Goal: Task Accomplishment & Management: Complete application form

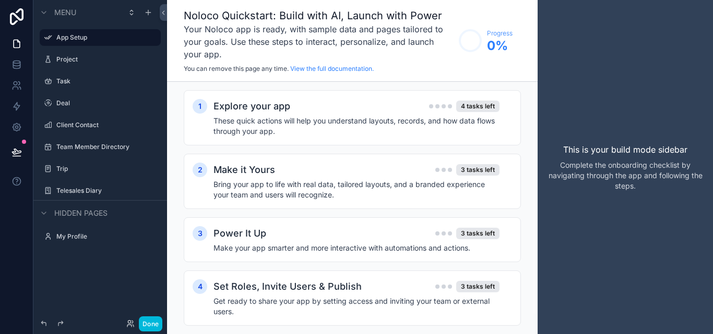
click at [221, 16] on h1 "Noloco Quickstart: Build with AI, Launch with Power" at bounding box center [319, 15] width 270 height 15
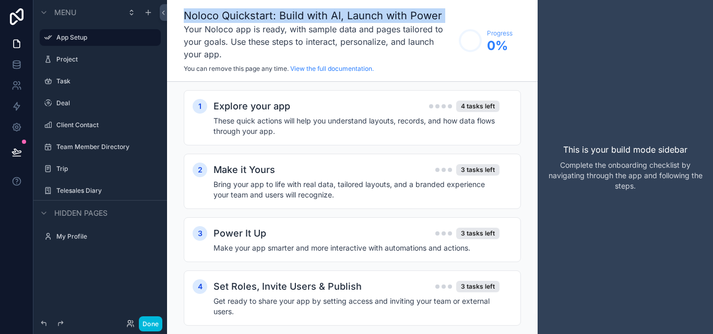
click at [220, 16] on h1 "Noloco Quickstart: Build with AI, Launch with Power" at bounding box center [319, 15] width 270 height 15
click at [219, 17] on h1 "Noloco Quickstart: Build with AI, Launch with Power" at bounding box center [319, 15] width 270 height 15
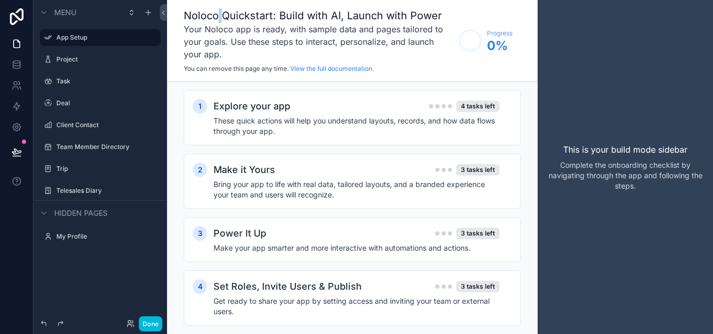
click at [219, 17] on h1 "Noloco Quickstart: Build with AI, Launch with Power" at bounding box center [319, 15] width 270 height 15
click at [304, 17] on h1 "Noloco Quickstart: Build with AI, Launch with Power" at bounding box center [319, 15] width 270 height 15
click at [327, 15] on h1 "Noloco Quickstart: Build with AI, Launch with Power" at bounding box center [319, 15] width 270 height 15
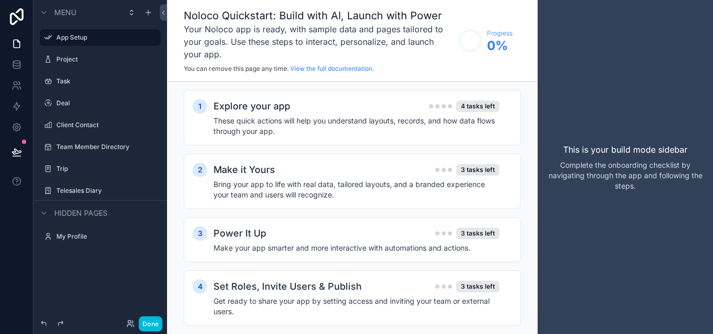
click at [343, 17] on h1 "Noloco Quickstart: Build with AI, Launch with Power" at bounding box center [319, 15] width 270 height 15
click at [383, 17] on h1 "Noloco Quickstart: Build with AI, Launch with Power" at bounding box center [319, 15] width 270 height 15
click at [406, 13] on h1 "Noloco Quickstart: Build with AI, Launch with Power" at bounding box center [319, 15] width 270 height 15
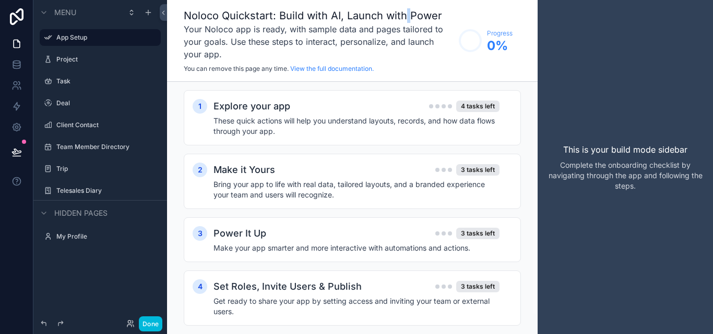
click at [406, 13] on h1 "Noloco Quickstart: Build with AI, Launch with Power" at bounding box center [319, 15] width 270 height 15
click at [381, 16] on h1 "Noloco Quickstart: Build with AI, Launch with Power" at bounding box center [319, 15] width 270 height 15
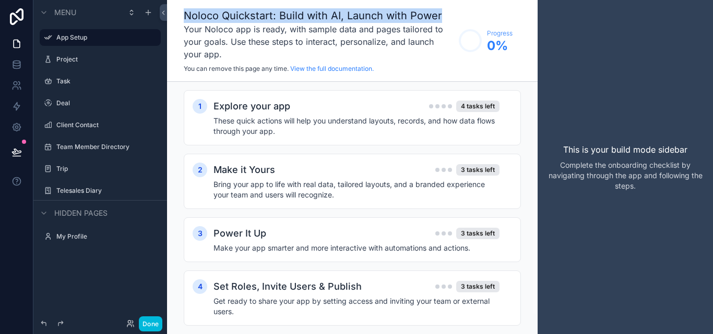
drag, startPoint x: 441, startPoint y: 9, endPoint x: 186, endPoint y: 17, distance: 255.2
click at [186, 17] on h1 "Noloco Quickstart: Build with AI, Launch with Power" at bounding box center [319, 15] width 270 height 15
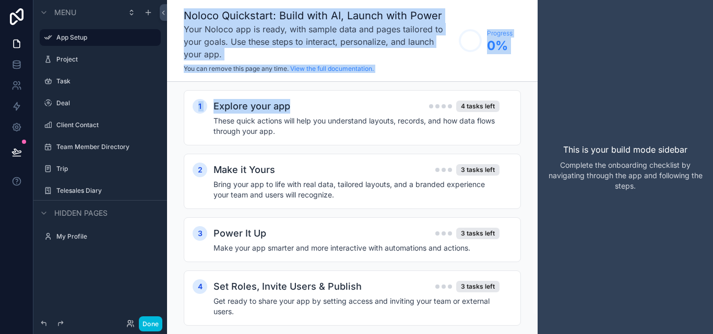
drag, startPoint x: 183, startPoint y: 16, endPoint x: 308, endPoint y: 81, distance: 141.4
click at [306, 82] on div "Noloco Quickstart: Build with AI, Launch with Power Your Noloco app is ready, w…" at bounding box center [352, 167] width 370 height 334
click at [405, 57] on h3 "Your Noloco app is ready, with sample data and pages tailored to your goals. Us…" at bounding box center [319, 42] width 270 height 38
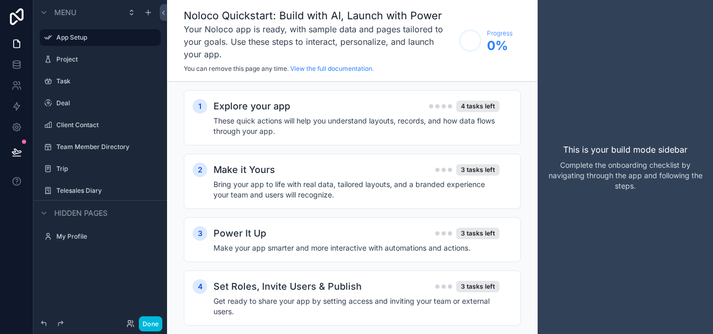
click at [84, 66] on div "Project" at bounding box center [100, 59] width 117 height 17
click at [22, 65] on link at bounding box center [16, 64] width 33 height 21
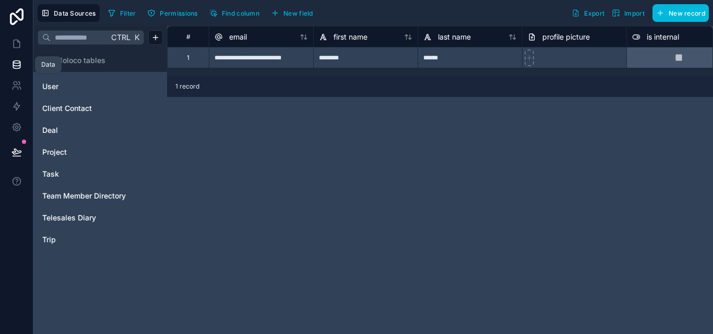
click at [14, 60] on icon at bounding box center [16, 64] width 10 height 10
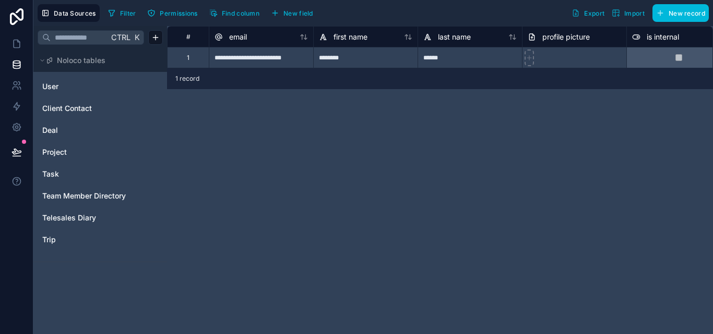
click at [66, 86] on link "User" at bounding box center [84, 86] width 85 height 10
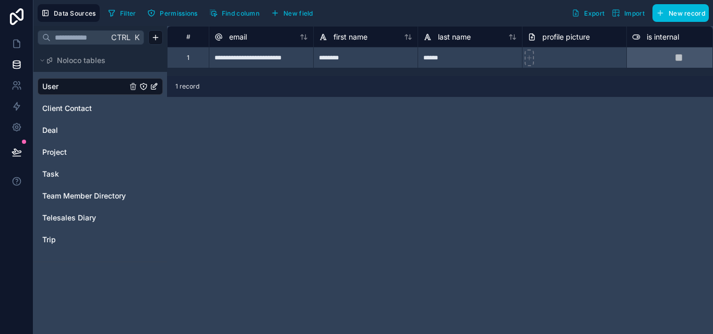
click at [75, 221] on span "Telesales Diary" at bounding box center [69, 218] width 54 height 10
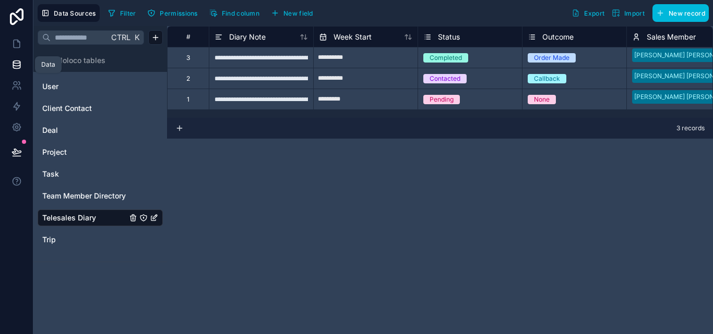
click at [16, 65] on icon at bounding box center [16, 64] width 10 height 10
click at [77, 190] on div "Team Member Directory" at bounding box center [100, 196] width 125 height 17
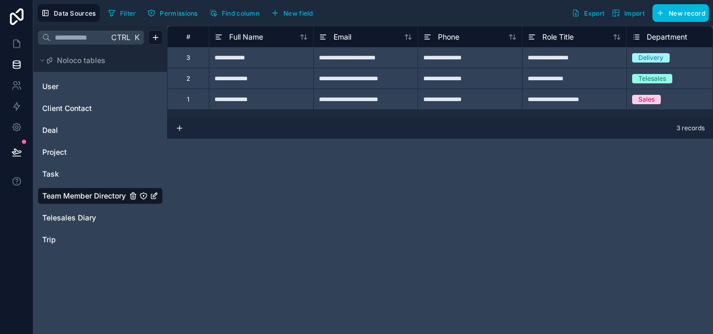
click at [77, 213] on span "Telesales Diary" at bounding box center [69, 218] width 54 height 10
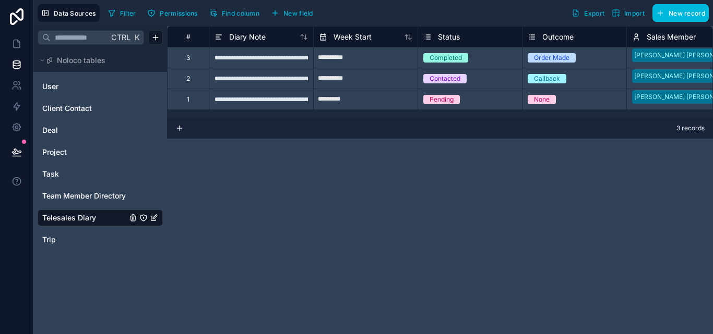
click at [67, 106] on span "Client Contact" at bounding box center [67, 108] width 50 height 10
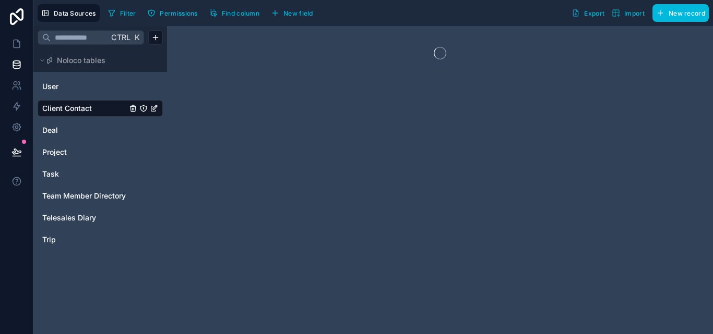
click at [66, 130] on link "Deal" at bounding box center [84, 130] width 85 height 10
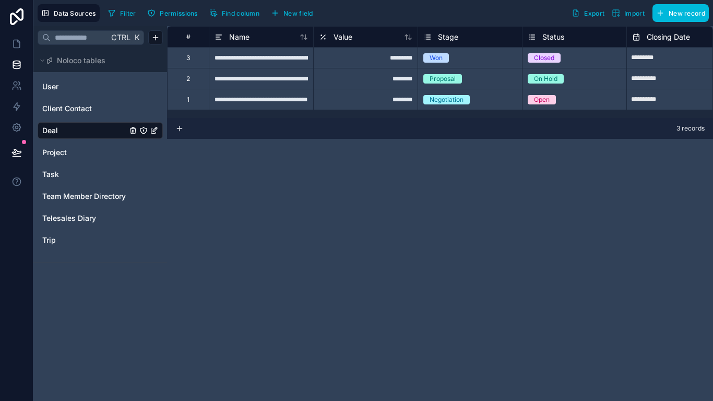
click at [71, 90] on link "User" at bounding box center [84, 86] width 85 height 10
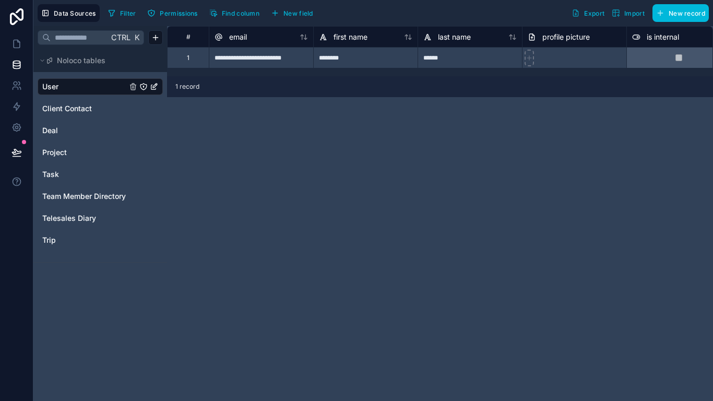
click at [76, 266] on div "Ctrl K Noloco tables User Client Contact Deal Project Task Team Member Director…" at bounding box center [100, 213] width 134 height 375
click at [614, 18] on button "Import" at bounding box center [628, 13] width 40 height 18
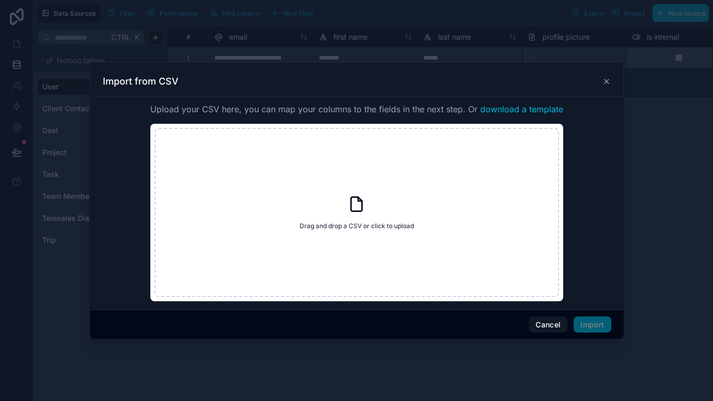
click at [354, 214] on div "Drag and drop a CSV or click to upload Drag and drop a CSV or click to upload" at bounding box center [356, 212] width 404 height 169
type input "**********"
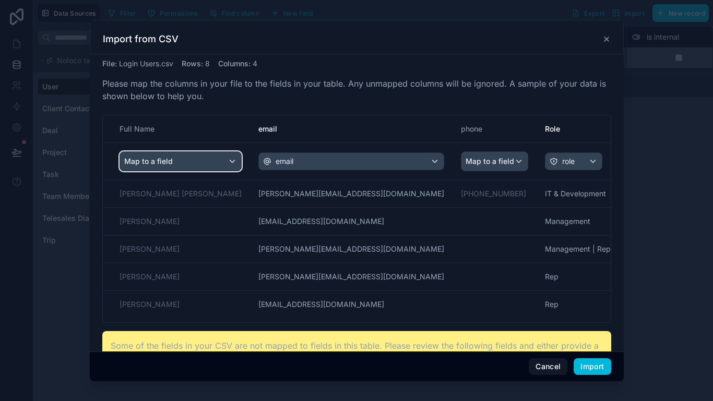
click at [177, 158] on div "Map to a field" at bounding box center [180, 161] width 121 height 19
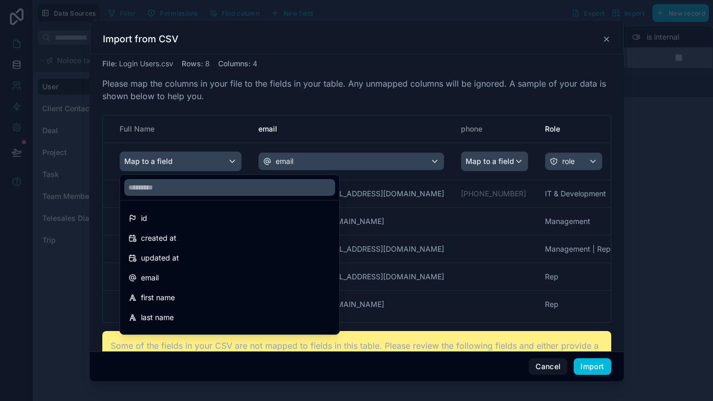
click at [200, 288] on div "first name" at bounding box center [229, 297] width 215 height 19
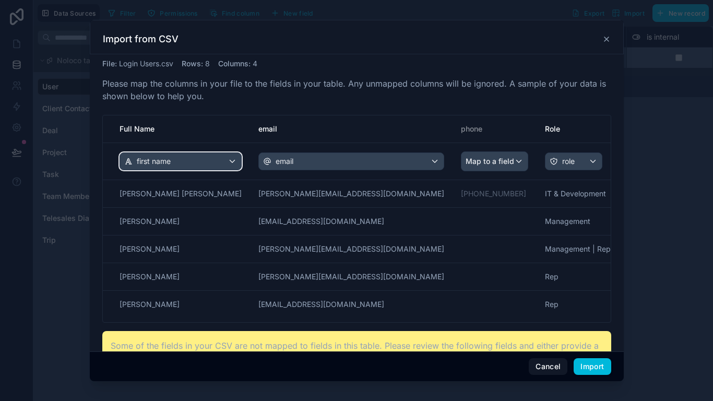
click at [178, 158] on div "first name" at bounding box center [180, 161] width 121 height 17
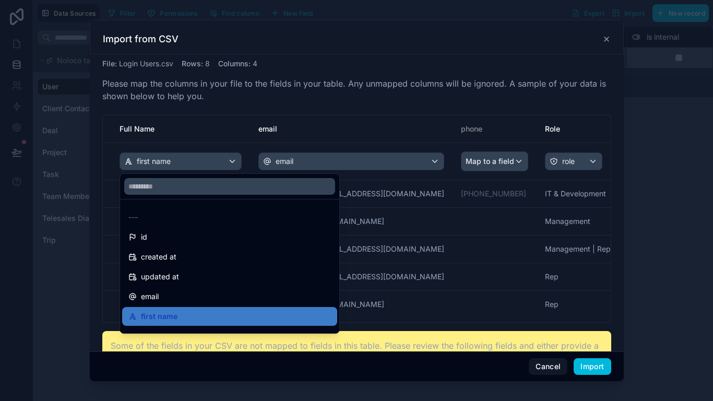
click at [497, 129] on div "scrollable content" at bounding box center [356, 200] width 713 height 401
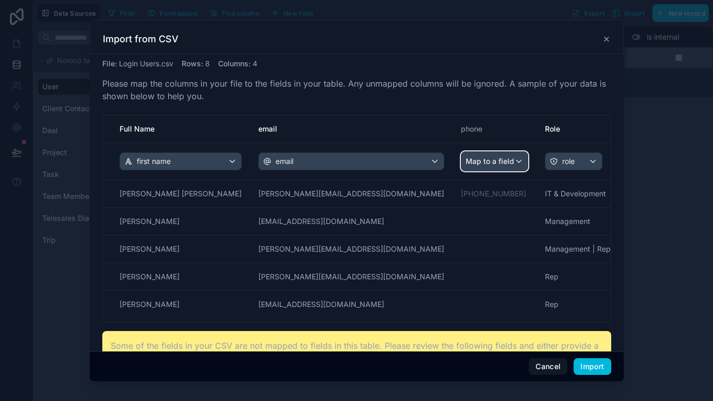
click at [465, 163] on span "Map to a field" at bounding box center [489, 161] width 49 height 19
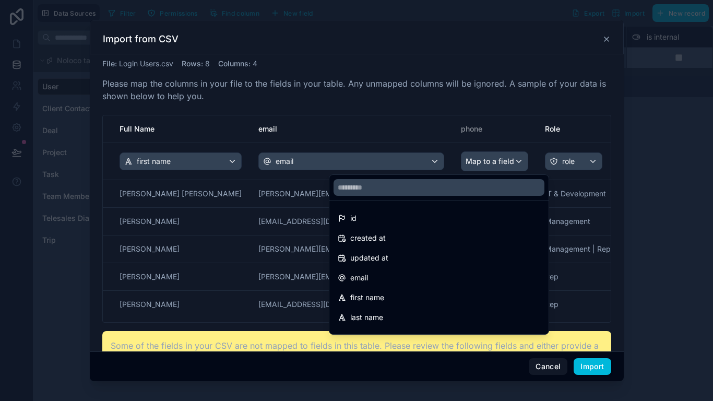
click at [461, 100] on div "scrollable content" at bounding box center [356, 200] width 713 height 401
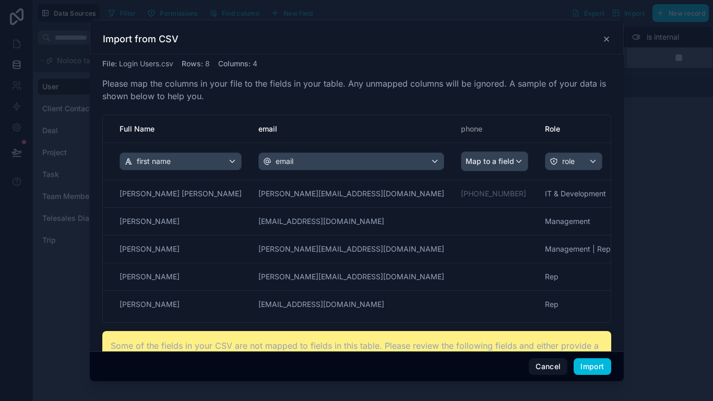
click at [590, 334] on button "Import" at bounding box center [591, 366] width 37 height 17
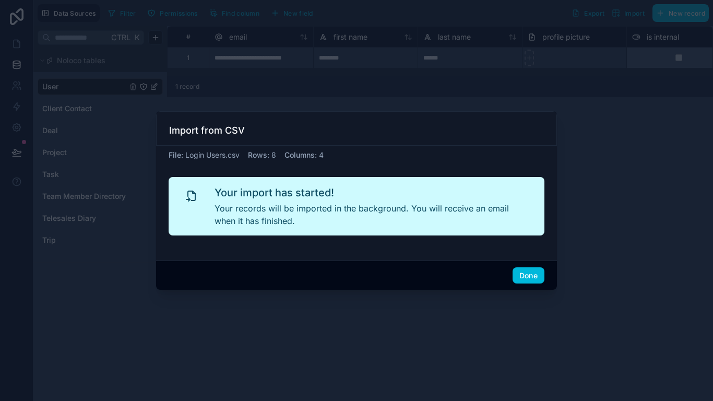
click at [534, 279] on button "Done" at bounding box center [528, 275] width 32 height 17
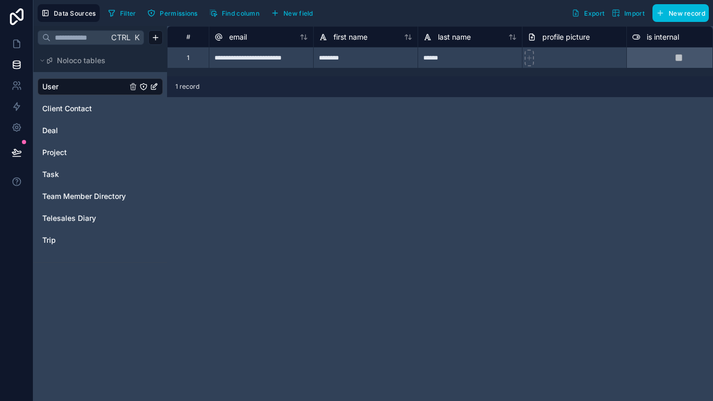
drag, startPoint x: 47, startPoint y: 57, endPoint x: 16, endPoint y: 64, distance: 31.4
click at [16, 64] on icon at bounding box center [16, 62] width 7 height 3
click at [11, 61] on icon at bounding box center [16, 64] width 10 height 10
click at [619, 13] on icon "button" at bounding box center [616, 13] width 6 height 0
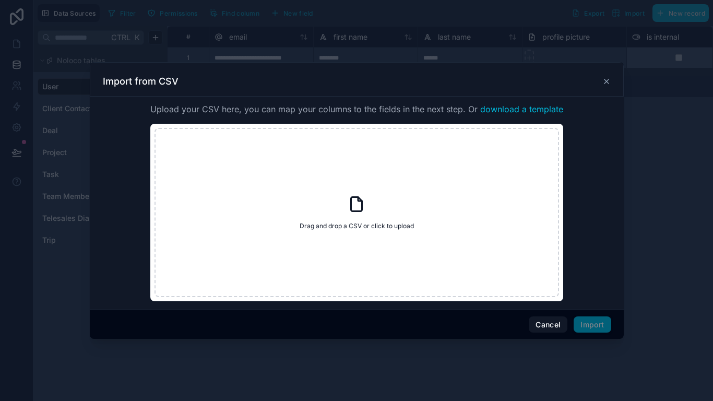
click at [364, 218] on div "Drag and drop a CSV or click to upload Drag and drop a CSV or click to upload" at bounding box center [356, 212] width 404 height 169
type input "**********"
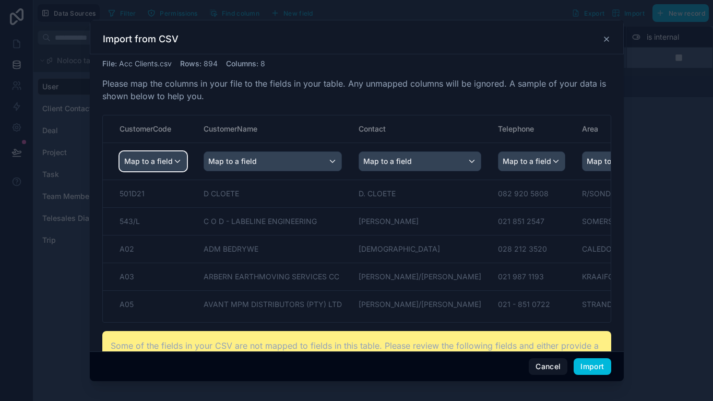
click at [170, 159] on span "Map to a field" at bounding box center [148, 161] width 49 height 19
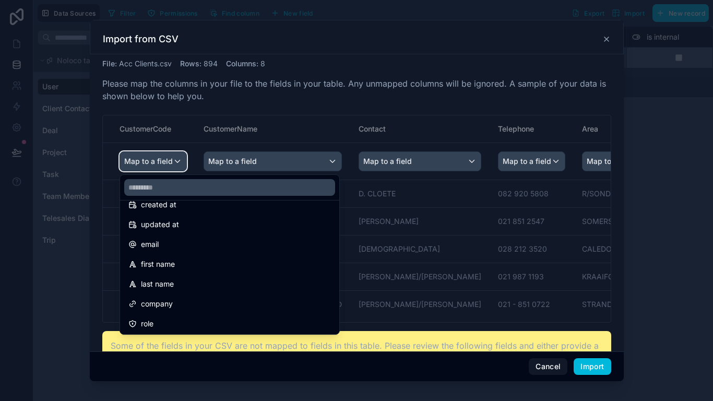
scroll to position [104, 0]
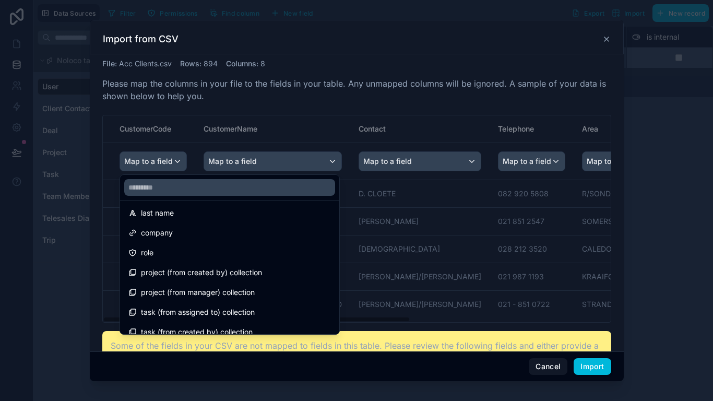
click at [265, 160] on div "scrollable content" at bounding box center [356, 200] width 713 height 401
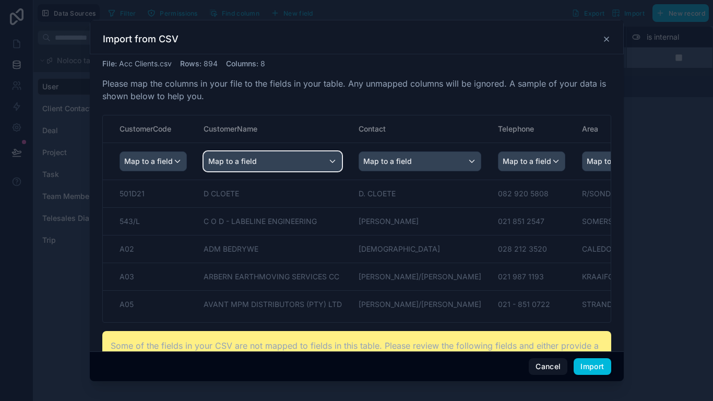
click at [293, 162] on div "Map to a field" at bounding box center [272, 161] width 137 height 19
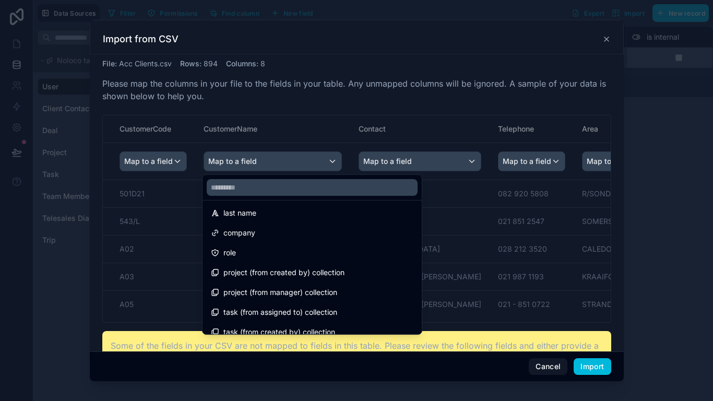
click at [270, 235] on div "company" at bounding box center [312, 232] width 202 height 13
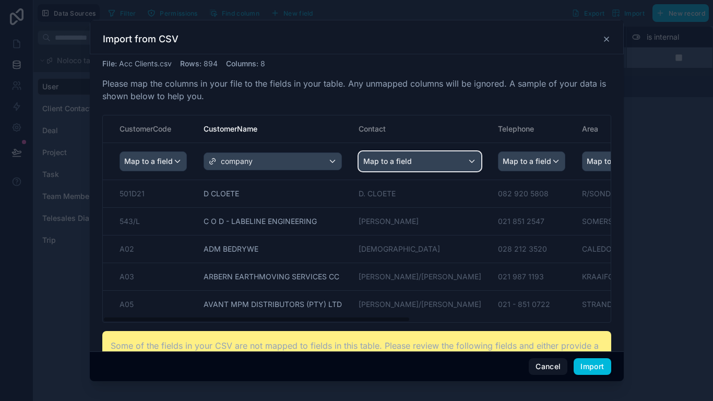
click at [420, 158] on div "Map to a field" at bounding box center [420, 161] width 122 height 19
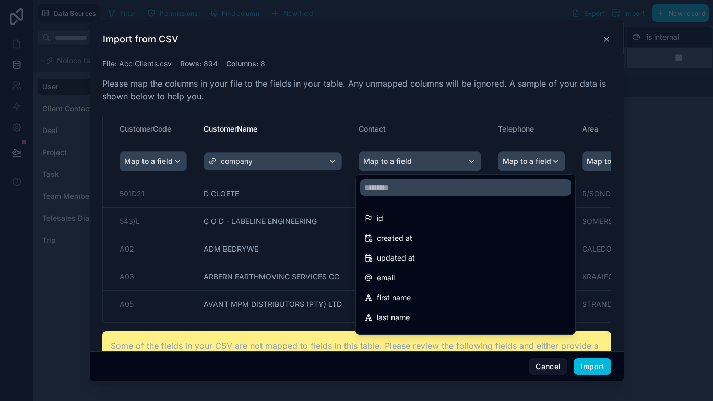
click at [414, 298] on div "first name" at bounding box center [465, 297] width 202 height 13
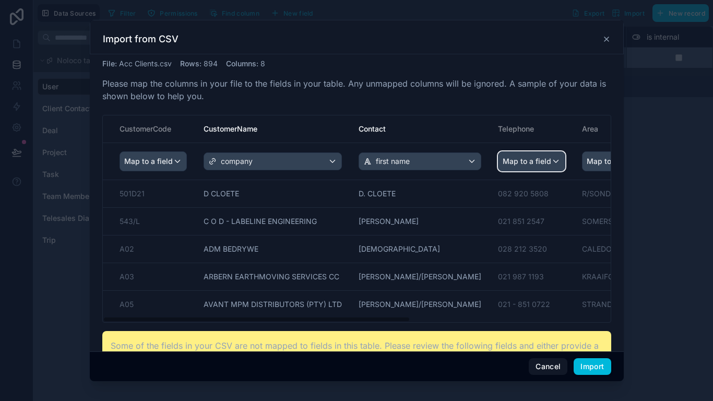
click at [502, 158] on span "Map to a field" at bounding box center [526, 161] width 49 height 19
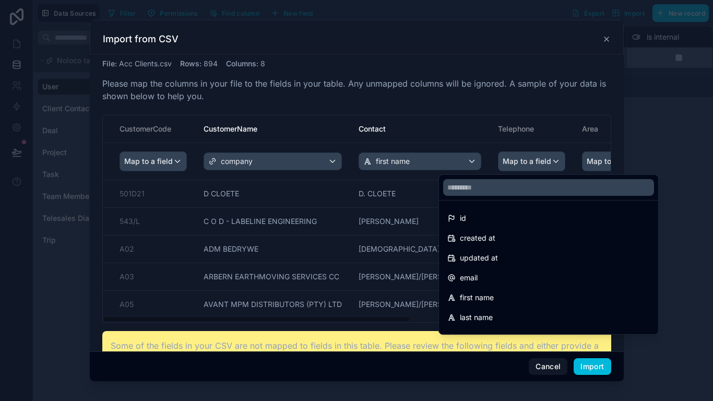
click at [547, 166] on div "scrollable content" at bounding box center [356, 200] width 713 height 401
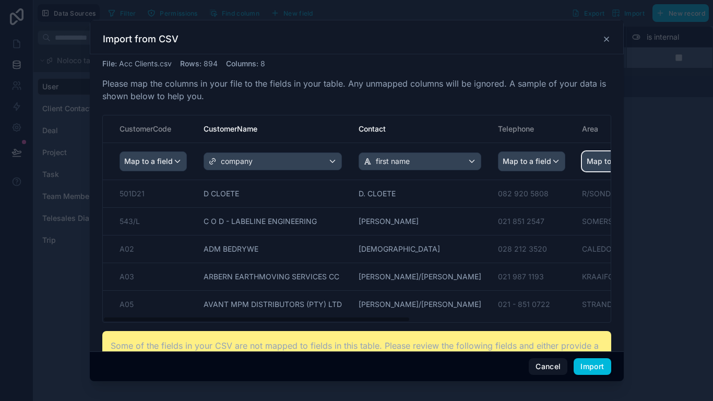
click at [586, 164] on span "Map to a field" at bounding box center [610, 161] width 49 height 19
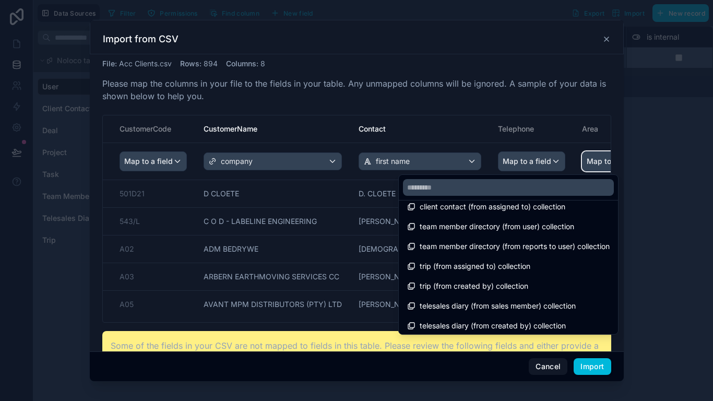
scroll to position [332, 0]
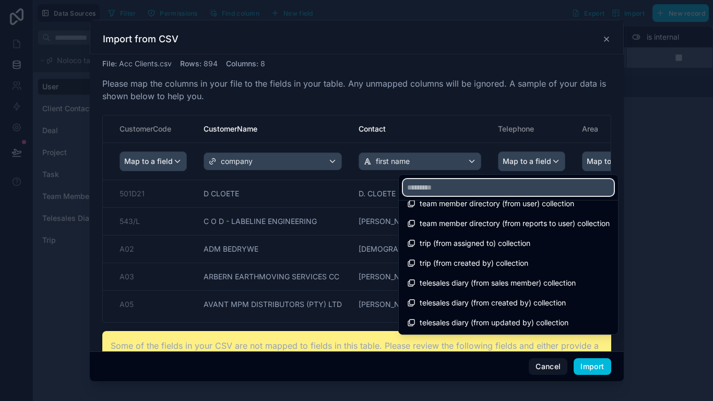
click at [467, 194] on input "text" at bounding box center [508, 187] width 211 height 17
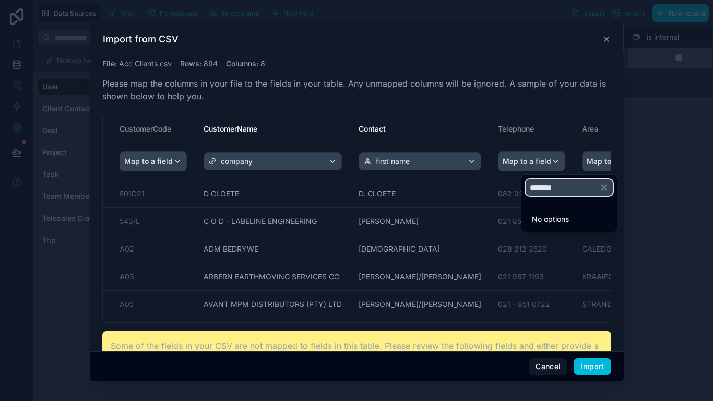
type input "********"
click at [608, 183] on icon "button" at bounding box center [603, 187] width 9 height 9
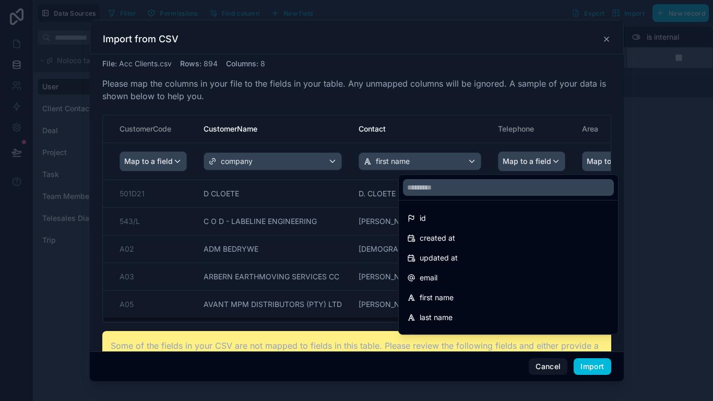
click at [601, 103] on div "scrollable content" at bounding box center [356, 200] width 713 height 401
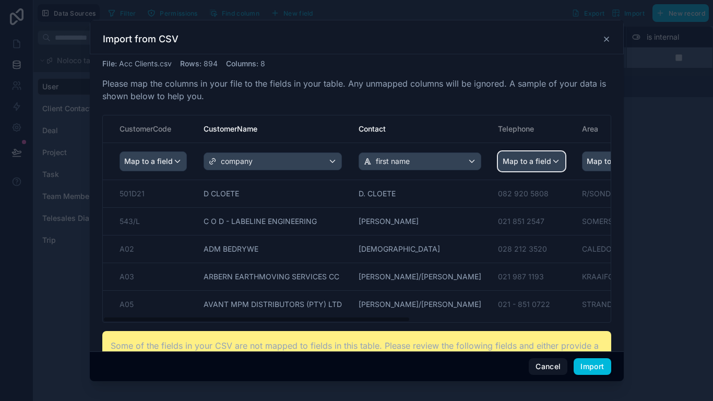
drag, startPoint x: 416, startPoint y: 185, endPoint x: 386, endPoint y: 186, distance: 30.3
drag, startPoint x: 386, startPoint y: 186, endPoint x: 183, endPoint y: 165, distance: 204.0
click at [183, 165] on div "Map to a field" at bounding box center [153, 161] width 66 height 19
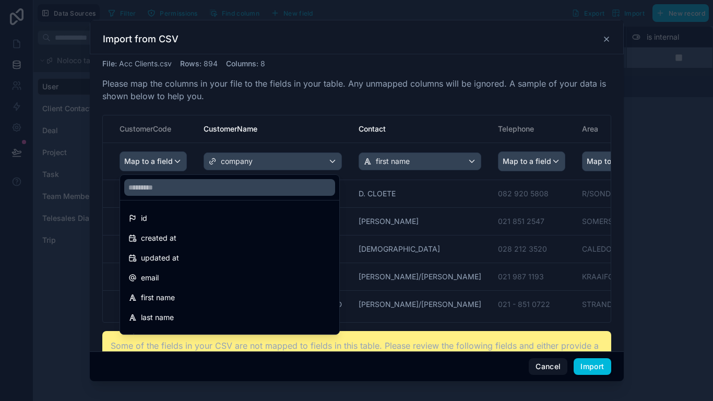
drag, startPoint x: 174, startPoint y: 207, endPoint x: 172, endPoint y: 214, distance: 7.8
click at [174, 209] on ul "id created at updated at email first name last name company role project (from …" at bounding box center [229, 267] width 219 height 134
click at [172, 214] on div "id" at bounding box center [229, 218] width 202 height 13
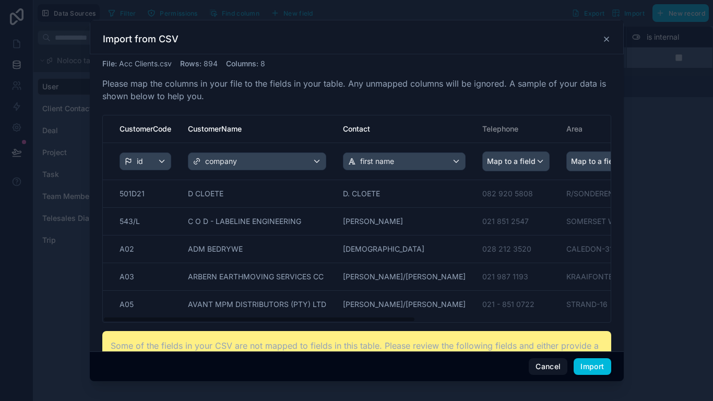
drag, startPoint x: 172, startPoint y: 214, endPoint x: 162, endPoint y: 97, distance: 117.8
click at [163, 96] on p "Please map the columns in your file to the fields in your table. Any unmapped c…" at bounding box center [356, 89] width 509 height 25
click at [166, 160] on div "id" at bounding box center [145, 161] width 51 height 17
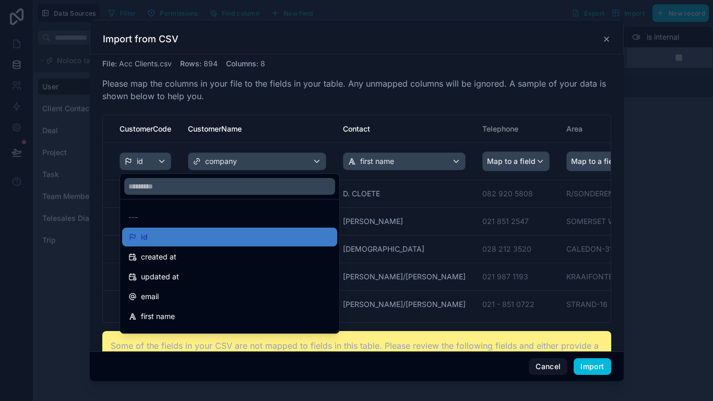
click at [166, 160] on div "scrollable content" at bounding box center [356, 200] width 713 height 401
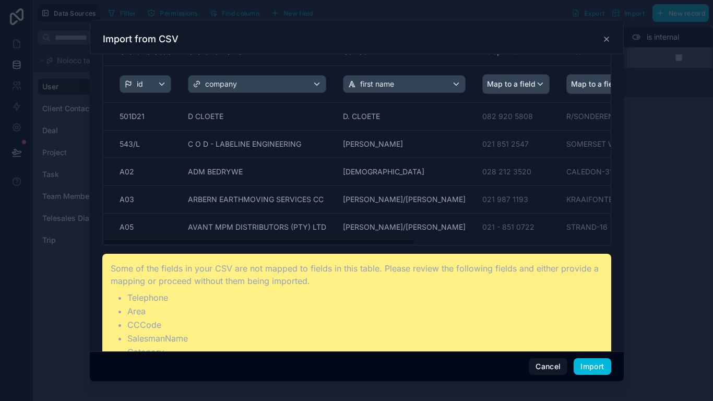
scroll to position [101, 0]
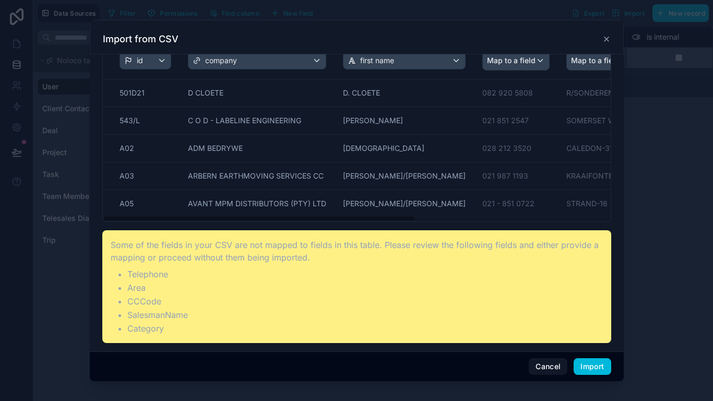
click at [594, 334] on button "Import" at bounding box center [591, 366] width 37 height 17
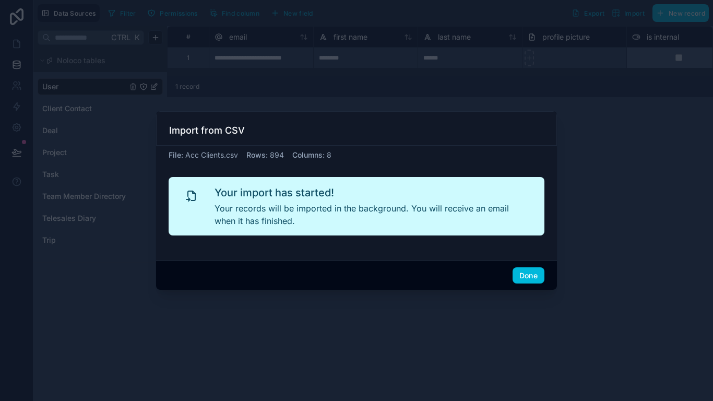
click at [524, 276] on button "Done" at bounding box center [528, 275] width 32 height 17
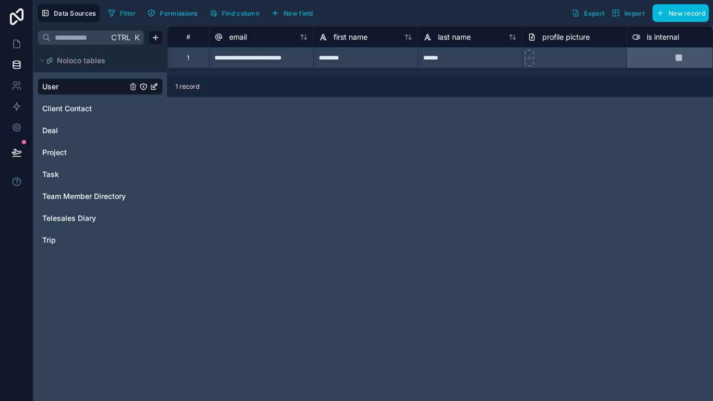
drag, startPoint x: 304, startPoint y: 33, endPoint x: 293, endPoint y: 40, distance: 12.9
click at [426, 151] on div "**********" at bounding box center [440, 213] width 546 height 375
click at [631, 17] on button "Import" at bounding box center [628, 13] width 40 height 18
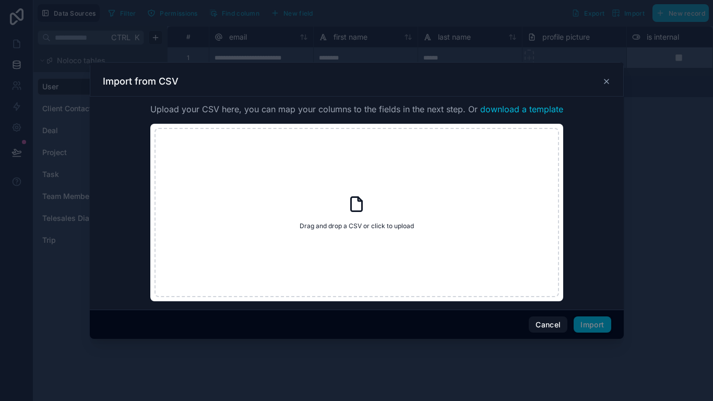
click at [332, 219] on div "Drag and drop a CSV or click to upload Drag and drop a CSV or click to upload" at bounding box center [356, 212] width 404 height 169
type input "**********"
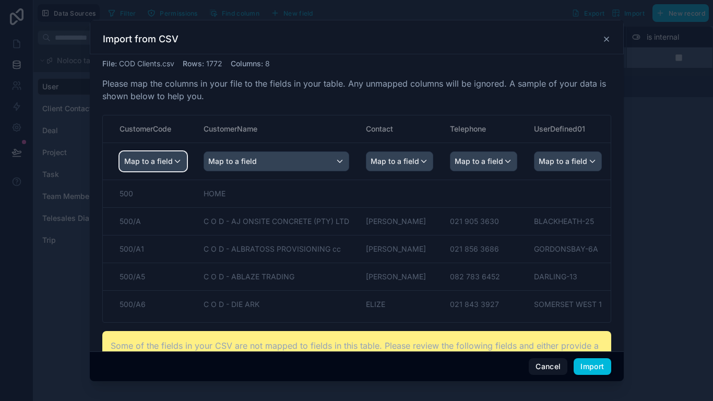
click at [166, 156] on span "Map to a field" at bounding box center [148, 161] width 49 height 19
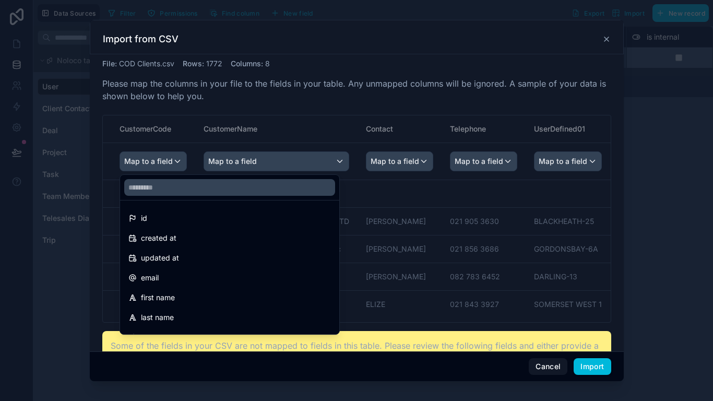
click at [156, 215] on div "id" at bounding box center [229, 218] width 202 height 13
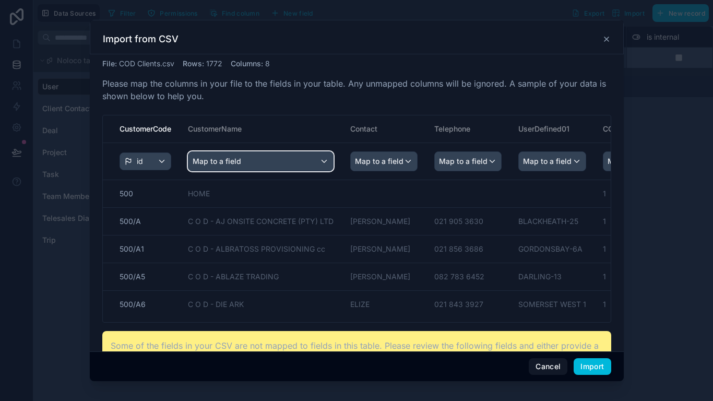
click at [299, 164] on div "Map to a field" at bounding box center [260, 161] width 145 height 19
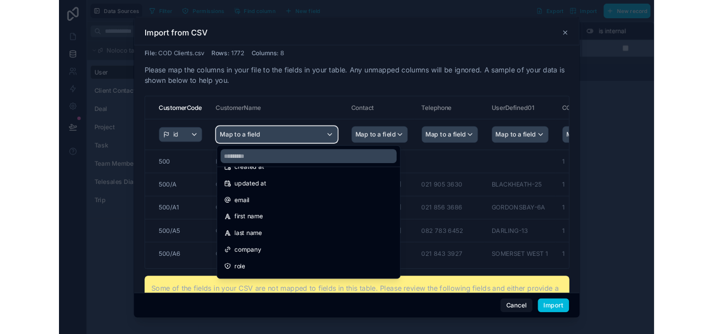
scroll to position [104, 0]
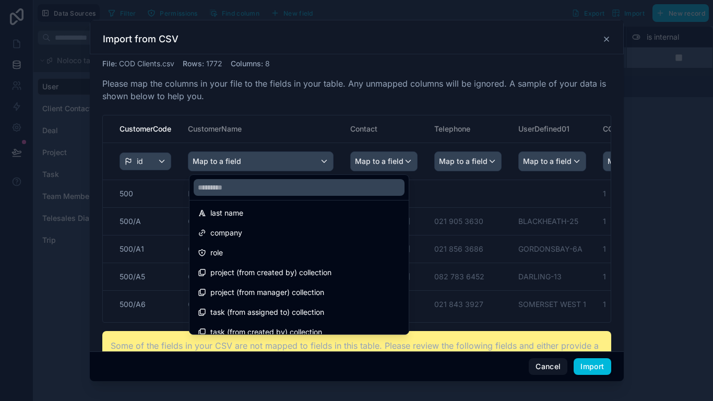
click at [250, 234] on div "company" at bounding box center [299, 232] width 202 height 13
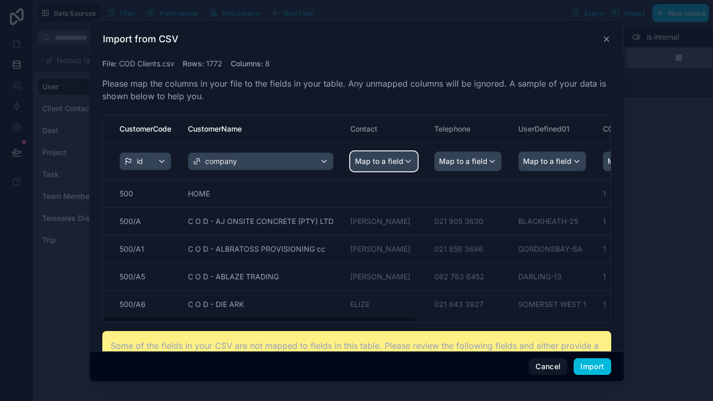
click at [405, 163] on div "Map to a field" at bounding box center [384, 161] width 66 height 19
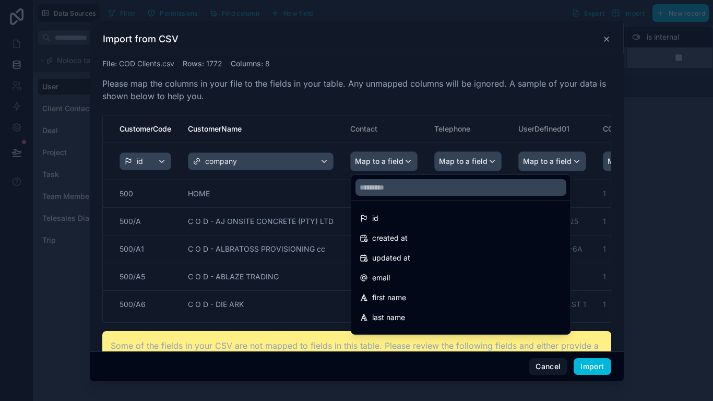
click at [399, 291] on div "first name" at bounding box center [460, 297] width 215 height 19
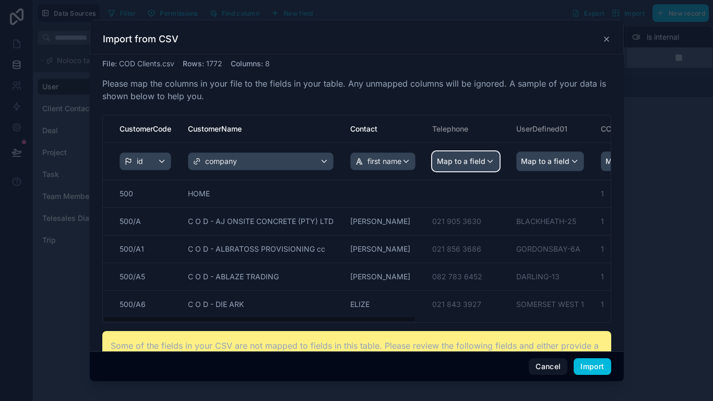
click at [481, 155] on span "Map to a field" at bounding box center [461, 161] width 49 height 19
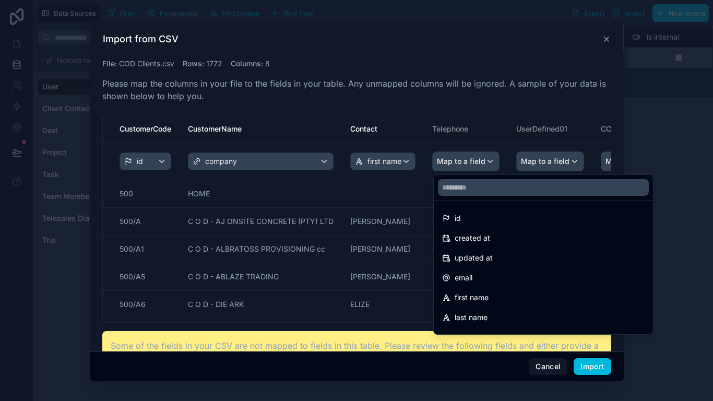
click at [481, 154] on div "scrollable content" at bounding box center [356, 200] width 713 height 401
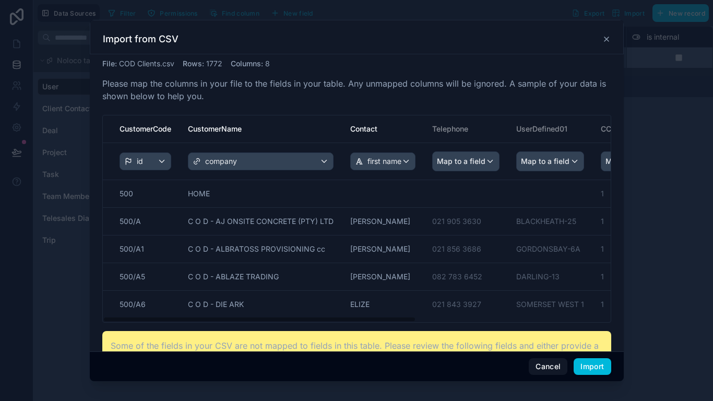
click at [588, 334] on button "Import" at bounding box center [591, 366] width 37 height 17
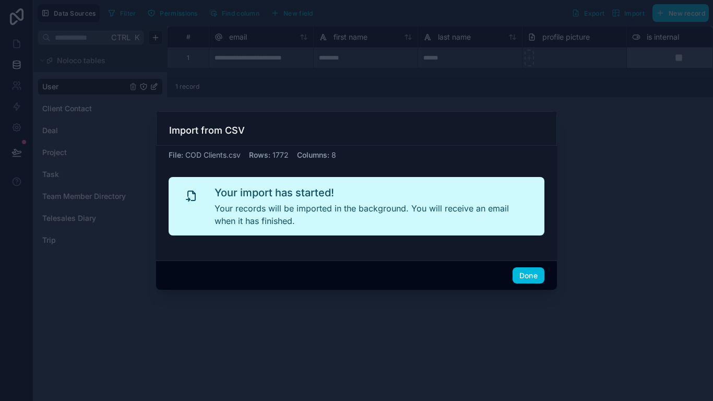
click at [535, 272] on button "Done" at bounding box center [528, 275] width 32 height 17
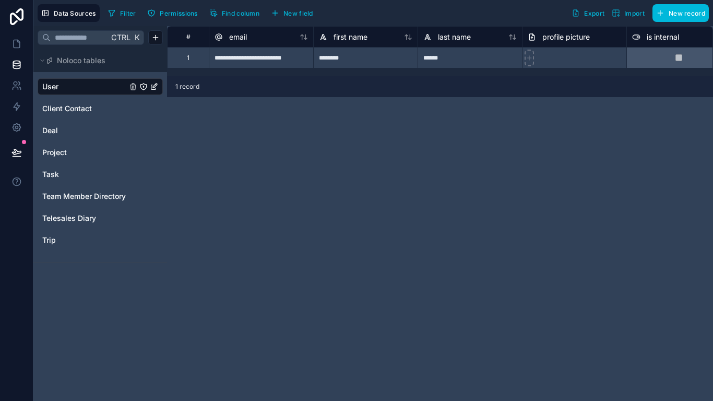
click at [636, 16] on span "Import" at bounding box center [634, 13] width 20 height 8
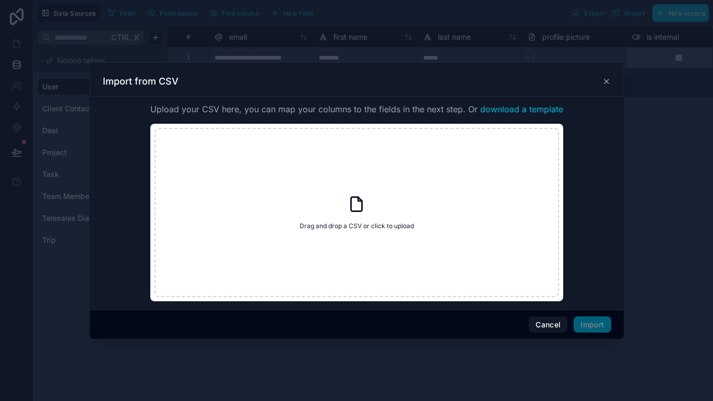
click at [362, 206] on icon at bounding box center [356, 204] width 19 height 19
type input "**********"
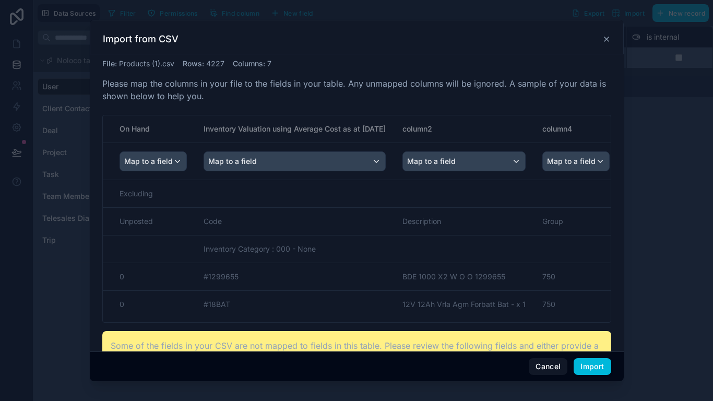
click at [584, 334] on button "Import" at bounding box center [591, 366] width 37 height 17
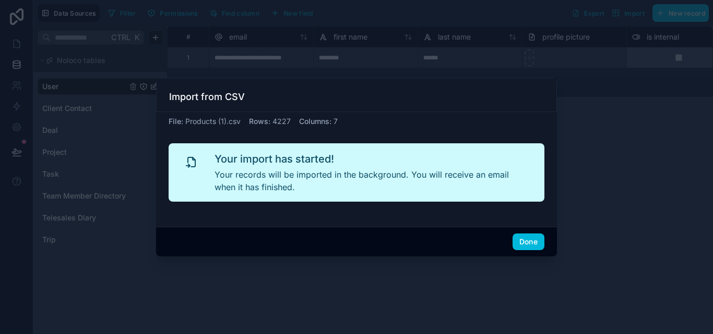
click at [526, 247] on button "Done" at bounding box center [528, 242] width 32 height 17
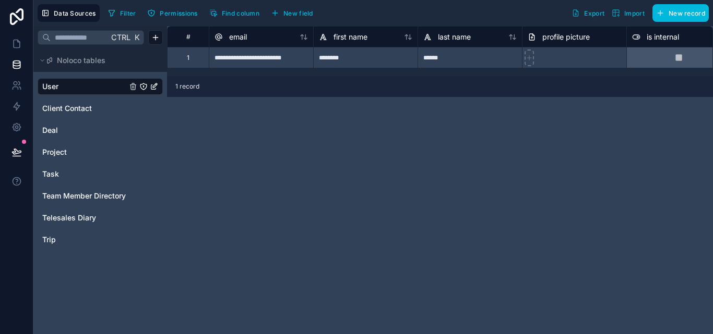
click at [618, 13] on icon "button" at bounding box center [616, 13] width 6 height 0
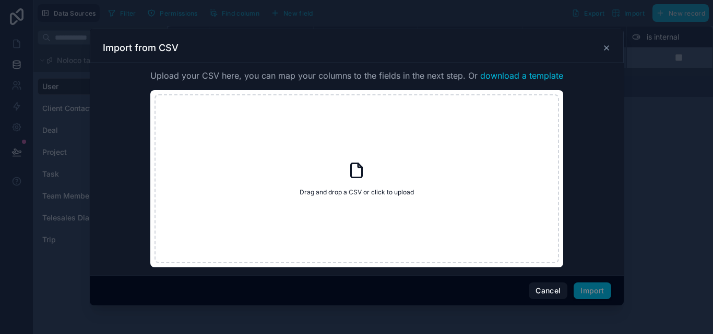
click at [387, 180] on div "Drag and drop a CSV or click to upload Drag and drop a CSV or click to upload" at bounding box center [356, 178] width 404 height 169
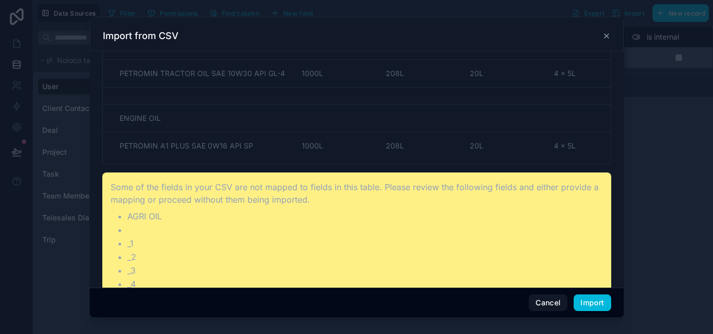
scroll to position [164, 0]
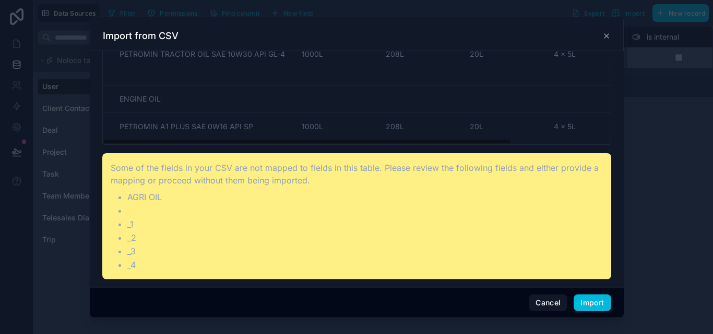
drag, startPoint x: 489, startPoint y: 146, endPoint x: 498, endPoint y: 145, distance: 8.9
click at [498, 145] on div "File : Products.csv Rows : 118 Columns : 6 Please map the columns in your file …" at bounding box center [356, 85] width 509 height 388
drag, startPoint x: 498, startPoint y: 142, endPoint x: 260, endPoint y: 104, distance: 240.4
click at [260, 104] on div "AGRI OIL _1 _2 _3 _4 Map to a field Map to a field Map to a field Map to a fiel…" at bounding box center [357, 46] width 508 height 196
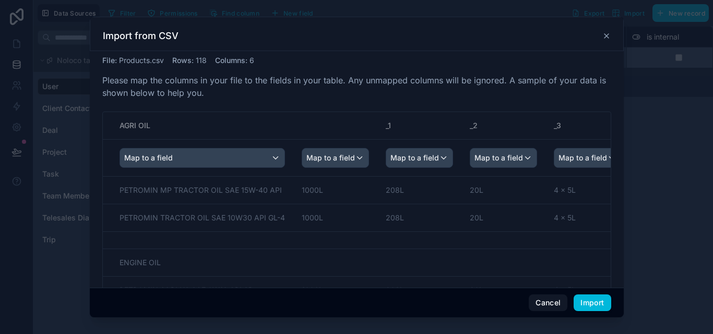
click at [606, 34] on icon at bounding box center [606, 36] width 8 height 8
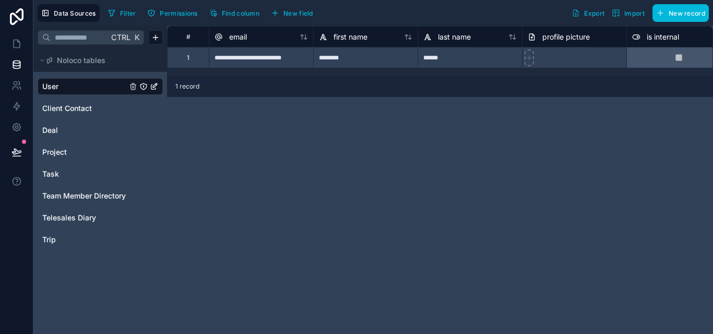
click at [626, 16] on span "Import" at bounding box center [634, 13] width 20 height 8
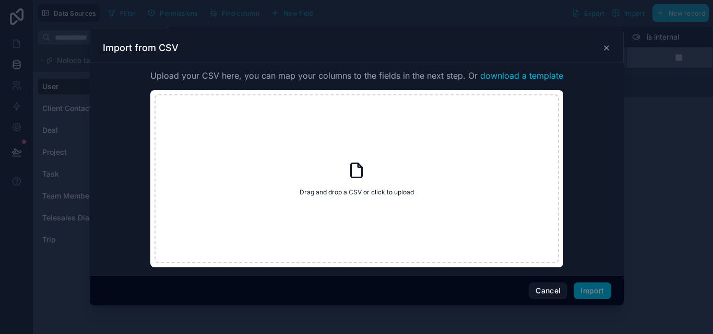
click at [377, 197] on span "Drag and drop a CSV or click to upload" at bounding box center [356, 192] width 114 height 8
type input "**********"
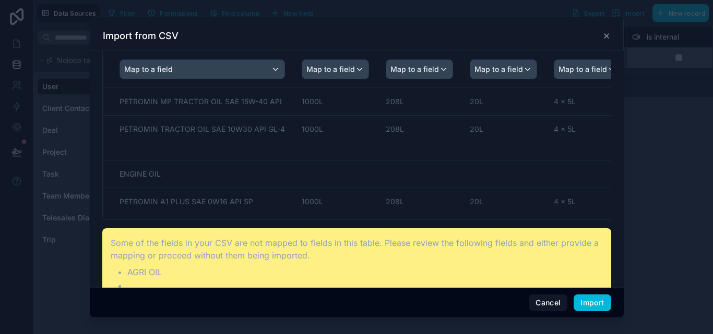
scroll to position [164, 0]
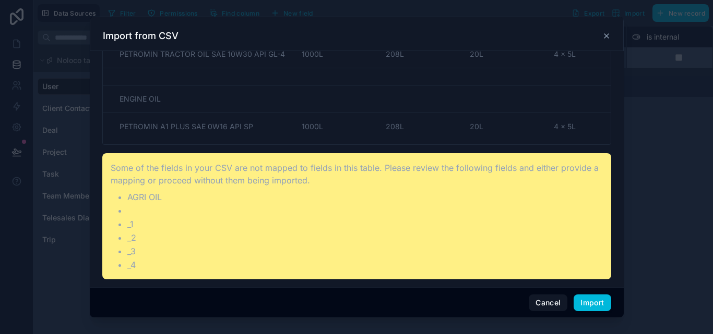
click at [589, 304] on button "Import" at bounding box center [591, 303] width 37 height 17
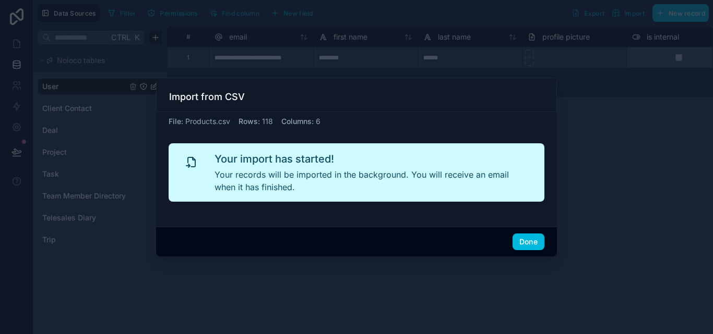
click at [525, 243] on button "Done" at bounding box center [528, 242] width 32 height 17
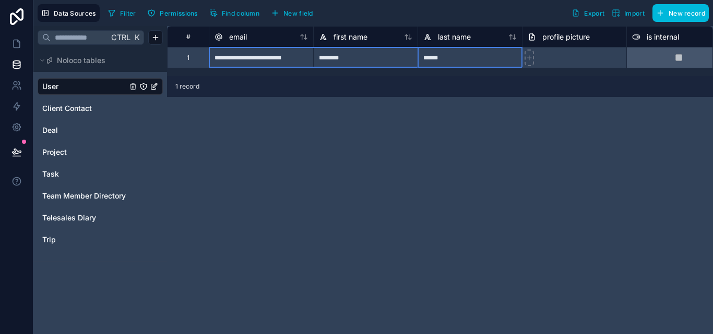
drag, startPoint x: 469, startPoint y: 64, endPoint x: 198, endPoint y: 59, distance: 270.8
click at [602, 198] on div "**********" at bounding box center [440, 180] width 546 height 308
drag, startPoint x: 591, startPoint y: 58, endPoint x: 199, endPoint y: 58, distance: 391.8
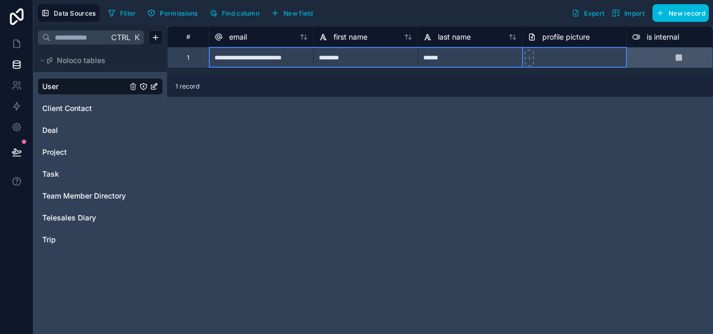
click at [439, 178] on div "**********" at bounding box center [440, 180] width 546 height 308
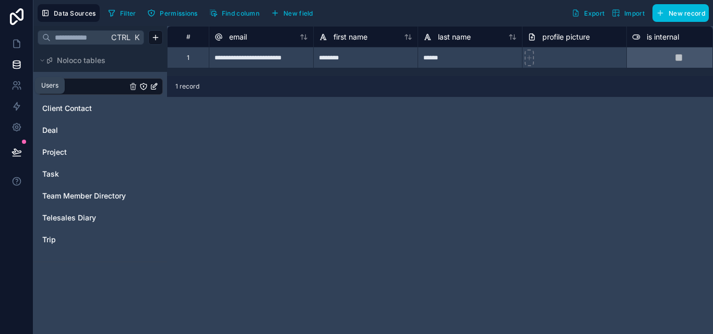
drag, startPoint x: 22, startPoint y: 83, endPoint x: 315, endPoint y: 163, distance: 303.4
click at [342, 162] on div "**********" at bounding box center [440, 180] width 546 height 308
click at [17, 61] on icon at bounding box center [16, 62] width 7 height 3
click at [22, 46] on link at bounding box center [16, 43] width 33 height 21
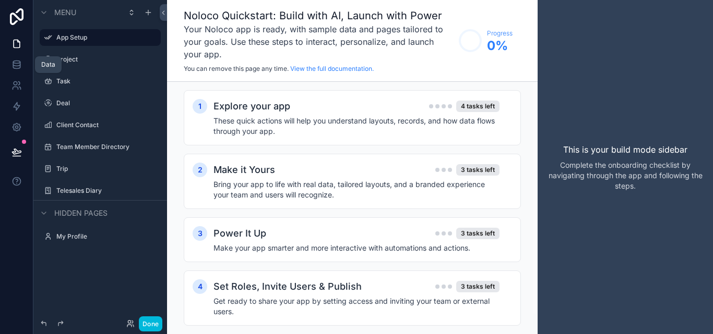
click at [6, 65] on link at bounding box center [16, 64] width 33 height 21
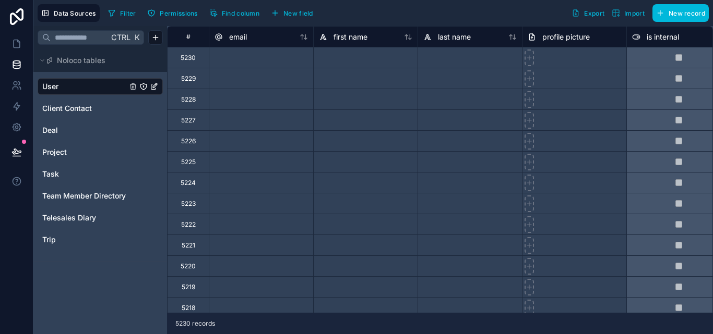
click at [40, 59] on icon at bounding box center [42, 60] width 6 height 6
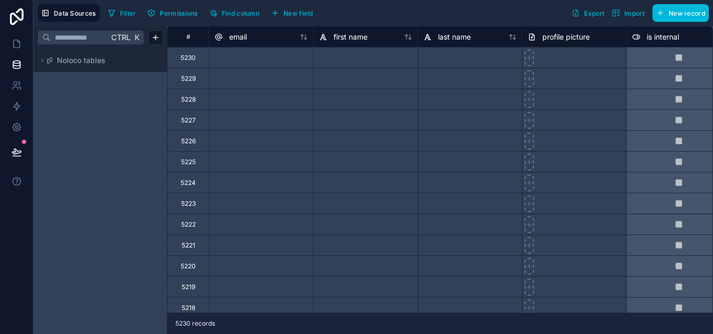
click at [40, 59] on icon at bounding box center [42, 60] width 6 height 6
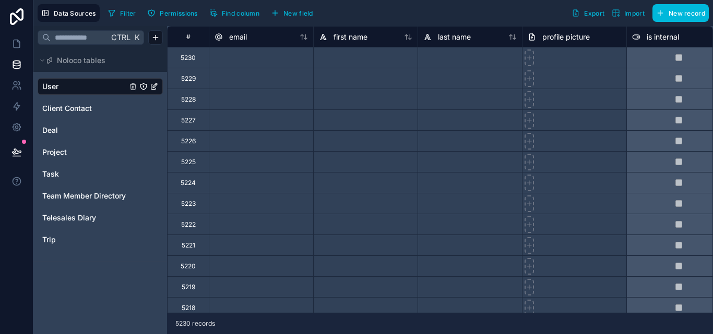
click at [76, 234] on div "Trip" at bounding box center [100, 240] width 125 height 17
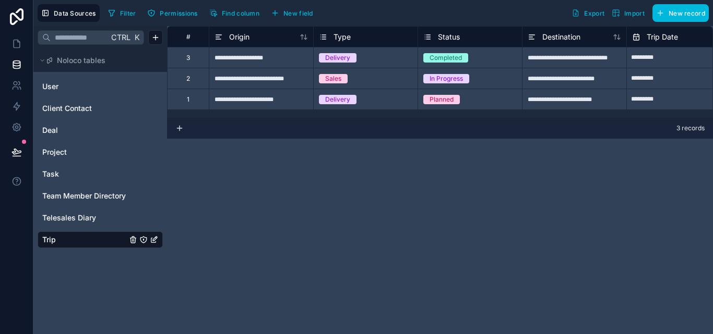
click at [72, 215] on span "Telesales Diary" at bounding box center [69, 218] width 54 height 10
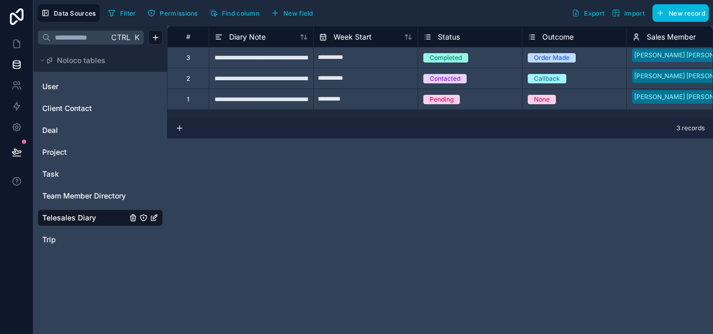
click at [73, 199] on span "Team Member Directory" at bounding box center [83, 196] width 83 height 10
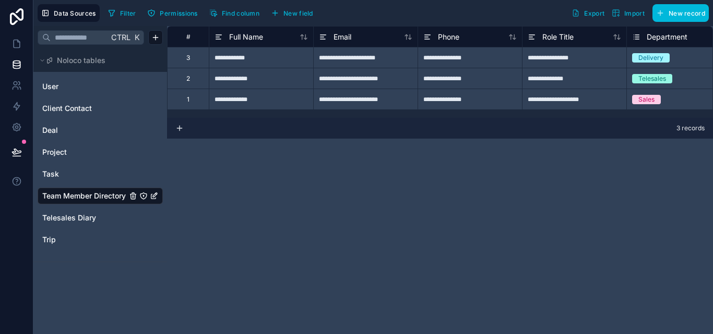
click at [70, 180] on div "Task" at bounding box center [100, 174] width 125 height 17
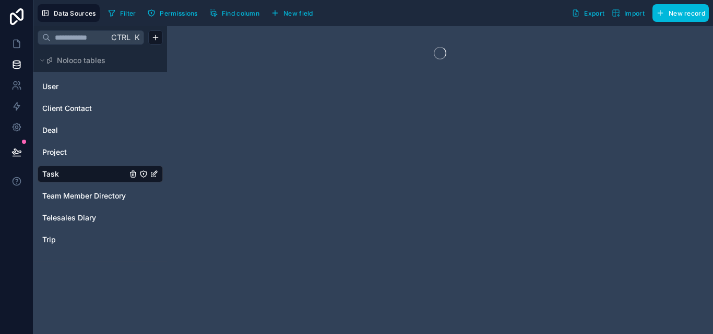
click at [72, 153] on link "Project" at bounding box center [84, 152] width 85 height 10
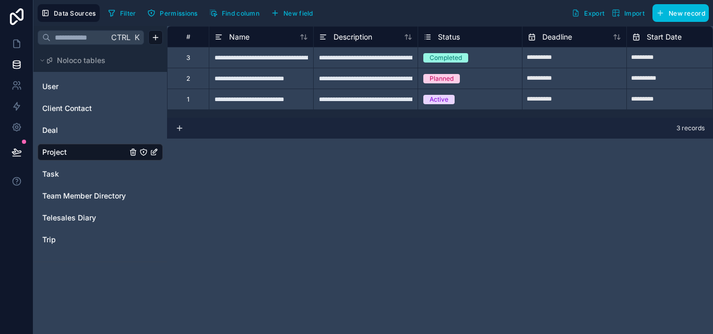
click at [82, 97] on div "User Client Contact Deal Project Task Team Member Directory Telesales Diary Trip" at bounding box center [100, 162] width 125 height 177
click at [74, 89] on link "User" at bounding box center [84, 86] width 85 height 10
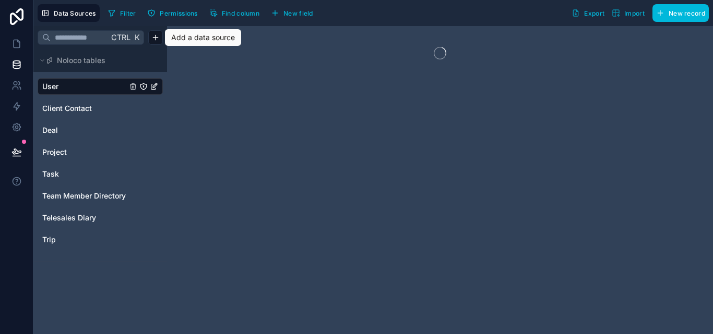
click at [155, 39] on html "Data Sources Filter Permissions Find column New field Export Import New record …" at bounding box center [356, 167] width 713 height 334
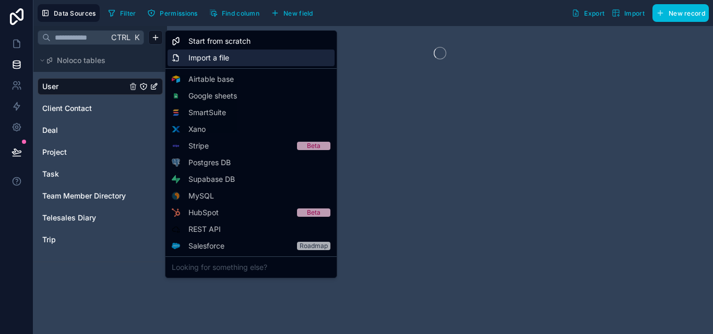
click at [240, 58] on div "Import a file" at bounding box center [250, 58] width 167 height 17
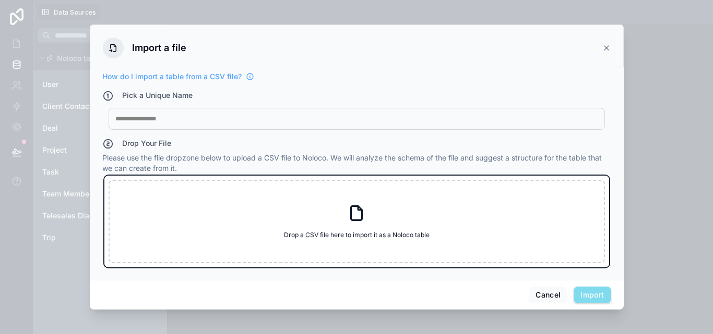
click at [357, 224] on div "Drop a CSV file here to import it as a Noloco table Drop a CSV file here to imp…" at bounding box center [357, 221] width 496 height 83
type input "**********"
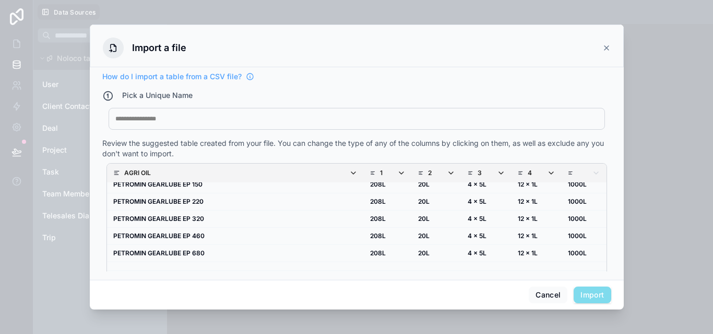
drag, startPoint x: 607, startPoint y: 111, endPoint x: 227, endPoint y: 120, distance: 380.5
click at [227, 120] on div "How do I import a table from a CSV file? Pick a Unique Name My Imported File Re…" at bounding box center [356, 171] width 509 height 200
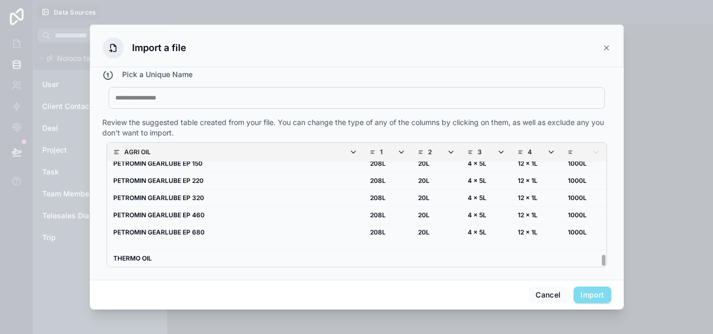
click at [244, 99] on div at bounding box center [356, 98] width 483 height 8
click at [579, 291] on button "Import" at bounding box center [591, 295] width 37 height 17
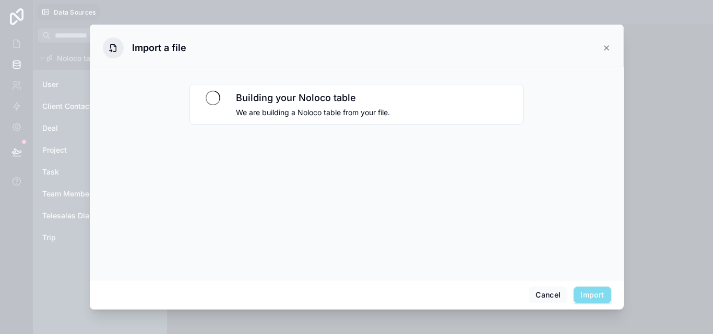
scroll to position [0, 0]
drag, startPoint x: 566, startPoint y: 282, endPoint x: 337, endPoint y: 195, distance: 245.6
click at [337, 195] on div "Building your Noloco table We are building a Noloco table from your file." at bounding box center [356, 171] width 509 height 200
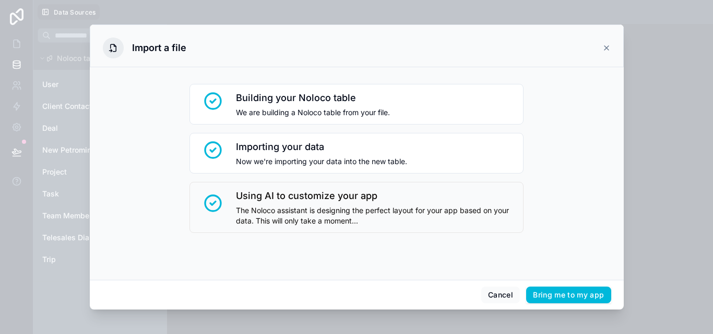
click at [558, 299] on button "Bring me to my app" at bounding box center [568, 295] width 85 height 17
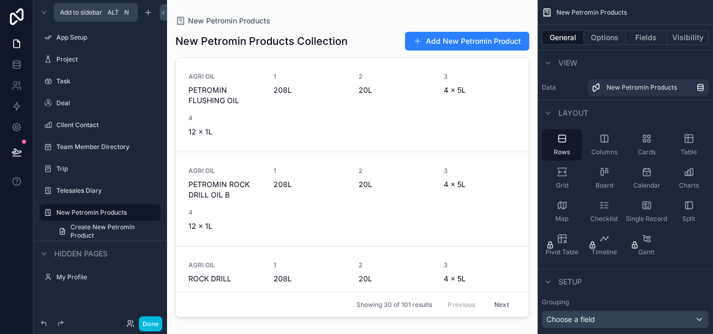
click at [151, 10] on icon "scrollable content" at bounding box center [148, 12] width 8 height 8
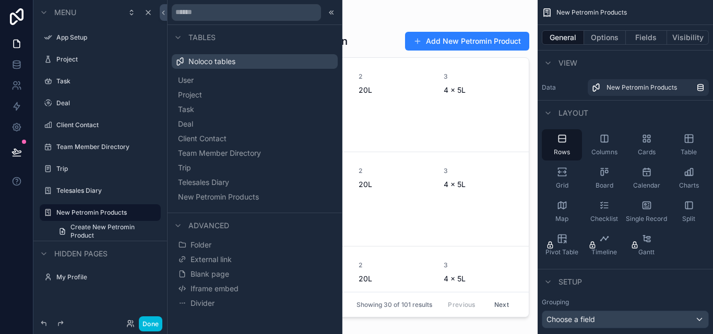
drag, startPoint x: 222, startPoint y: 191, endPoint x: 178, endPoint y: 225, distance: 55.0
click at [178, 225] on icon at bounding box center [178, 226] width 8 height 8
click at [178, 225] on icon at bounding box center [178, 226] width 2 height 4
drag, startPoint x: 229, startPoint y: 225, endPoint x: 186, endPoint y: 222, distance: 43.4
click at [186, 222] on div "Advanced" at bounding box center [254, 225] width 174 height 25
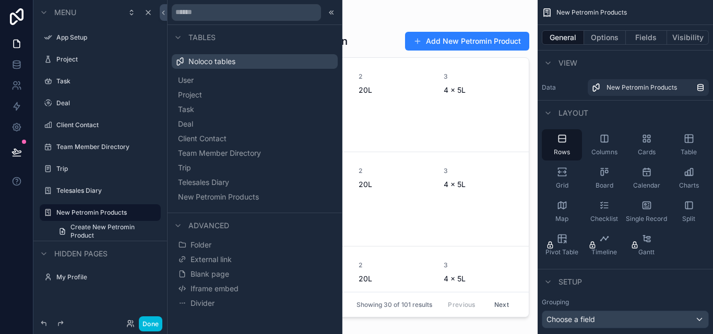
drag, startPoint x: 186, startPoint y: 222, endPoint x: 258, endPoint y: 233, distance: 72.8
click at [258, 233] on div "Advanced" at bounding box center [254, 225] width 174 height 25
click at [90, 213] on label "New Petromin Products" at bounding box center [105, 213] width 98 height 8
click at [482, 37] on div "scrollable content" at bounding box center [352, 161] width 370 height 322
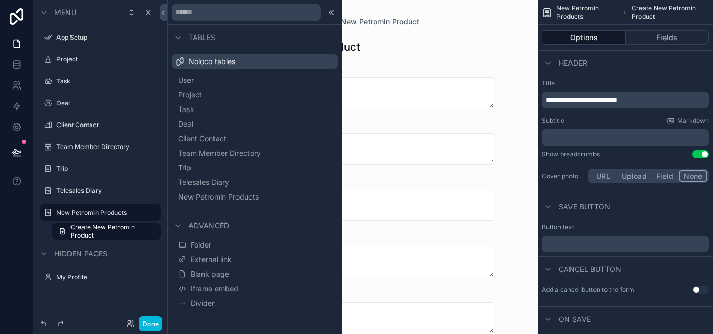
click at [332, 10] on icon at bounding box center [331, 12] width 8 height 8
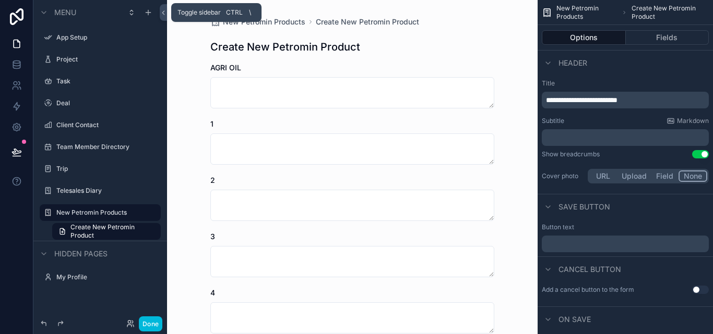
click at [164, 14] on icon at bounding box center [163, 13] width 2 height 4
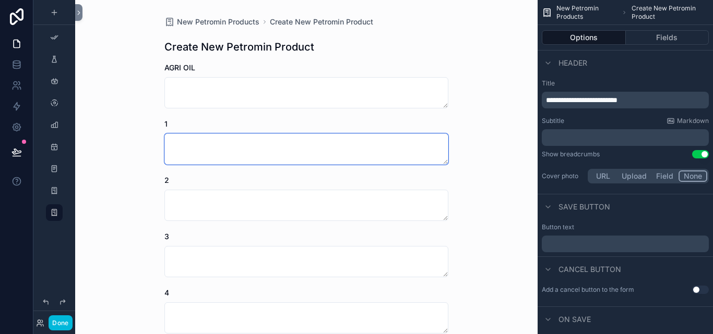
click at [345, 143] on textarea "scrollable content" at bounding box center [306, 149] width 284 height 31
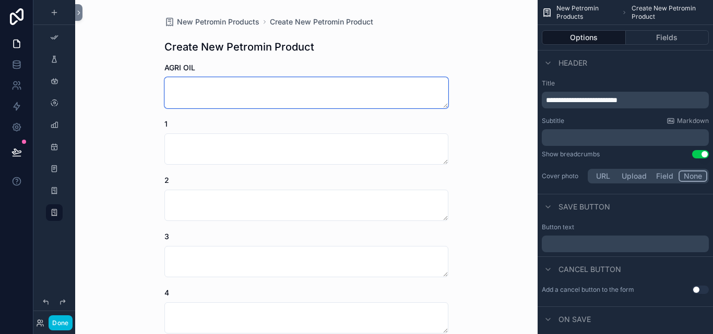
click at [347, 102] on textarea "scrollable content" at bounding box center [306, 92] width 284 height 31
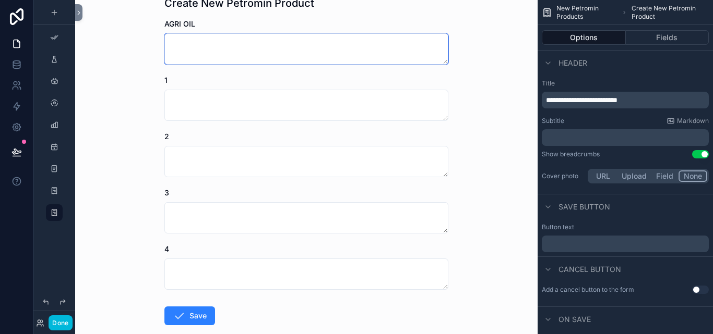
scroll to position [102, 0]
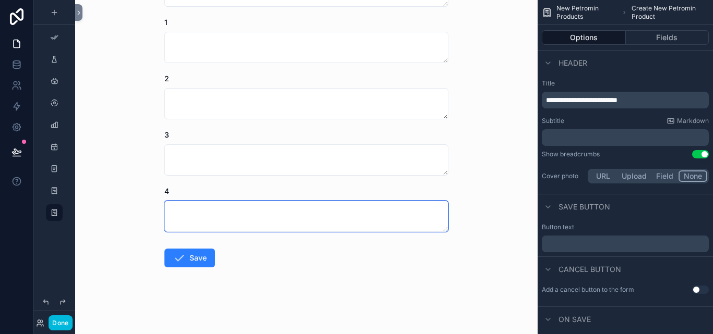
drag, startPoint x: 356, startPoint y: 215, endPoint x: 359, endPoint y: 186, distance: 29.3
click at [356, 214] on textarea "scrollable content" at bounding box center [306, 216] width 284 height 31
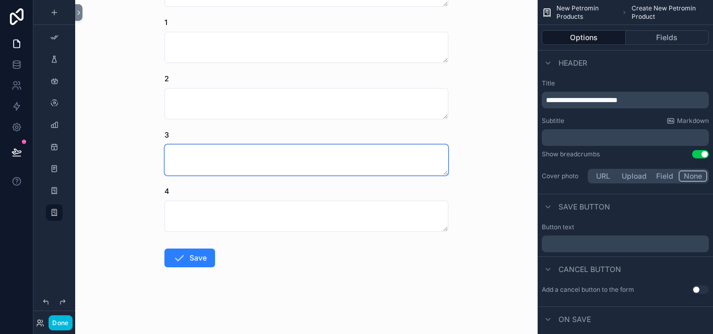
click at [361, 174] on textarea "scrollable content" at bounding box center [306, 160] width 284 height 31
click at [361, 159] on textarea "scrollable content" at bounding box center [306, 160] width 284 height 31
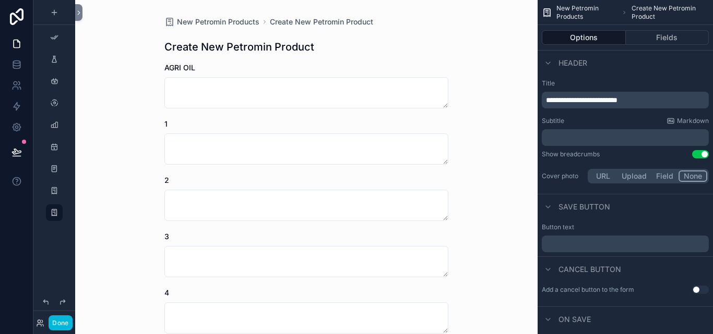
click at [217, 20] on span "New Petromin Products" at bounding box center [218, 22] width 82 height 10
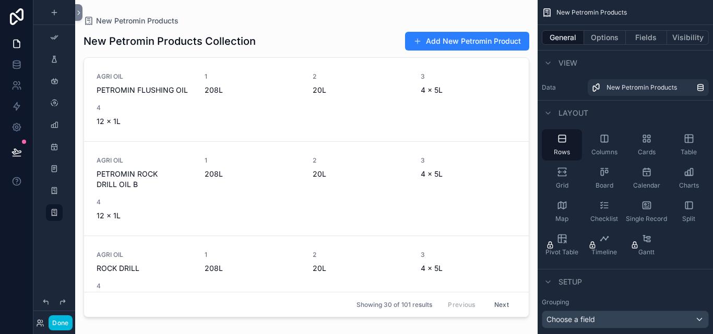
click at [646, 152] on span "Cards" at bounding box center [647, 152] width 18 height 8
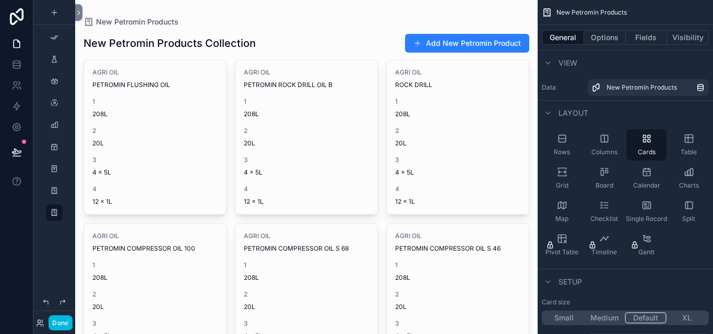
click at [690, 153] on span "Table" at bounding box center [688, 152] width 16 height 8
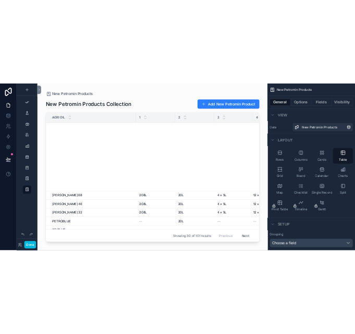
scroll to position [310, 0]
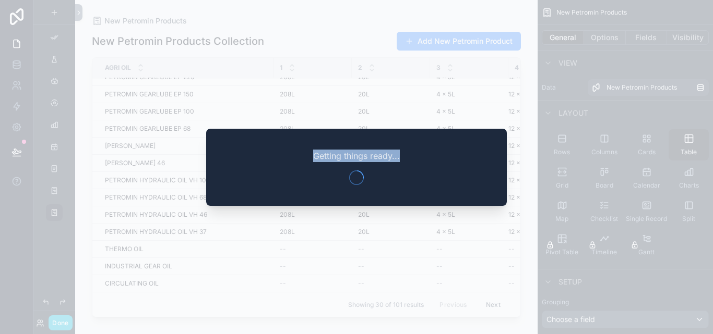
drag, startPoint x: 314, startPoint y: 157, endPoint x: 417, endPoint y: 163, distance: 103.5
click at [417, 163] on div "Getting things ready..." at bounding box center [356, 167] width 301 height 77
click at [406, 158] on div "Getting things ready..." at bounding box center [356, 167] width 301 height 77
drag, startPoint x: 406, startPoint y: 158, endPoint x: 276, endPoint y: 153, distance: 130.0
click at [276, 153] on div "Getting things ready..." at bounding box center [356, 167] width 301 height 77
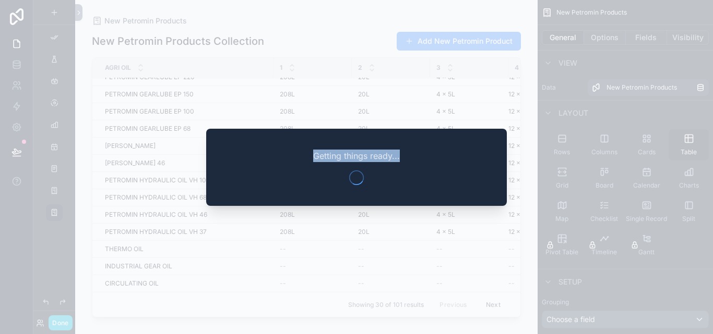
click at [422, 138] on div "Getting things ready..." at bounding box center [356, 167] width 301 height 77
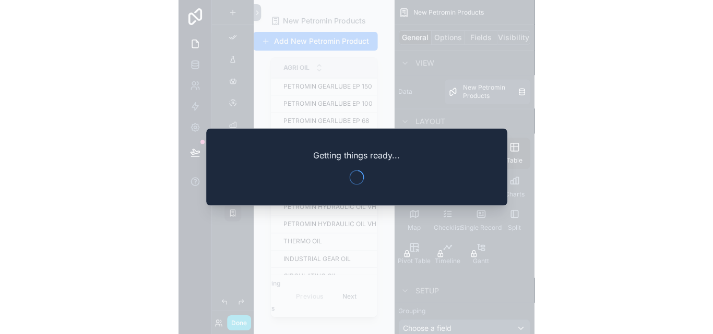
scroll to position [310, 0]
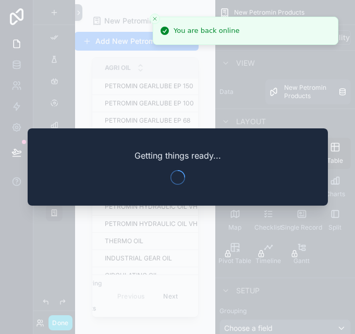
click at [196, 171] on div "Getting things ready..." at bounding box center [178, 166] width 301 height 77
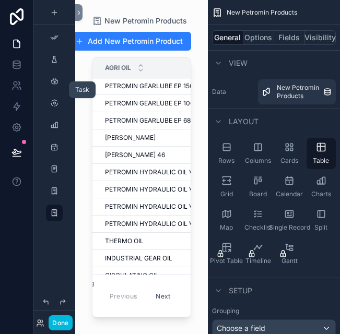
click at [54, 76] on div "scrollable content" at bounding box center [54, 81] width 13 height 17
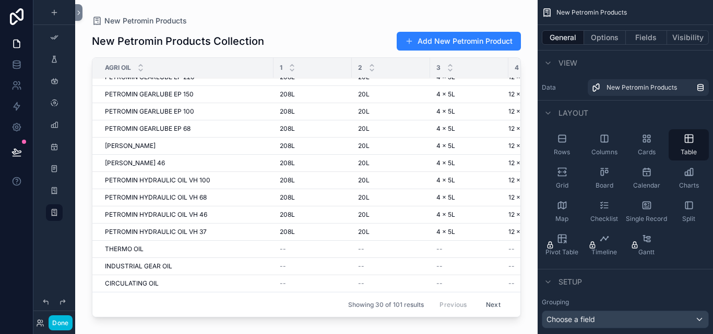
scroll to position [0, 0]
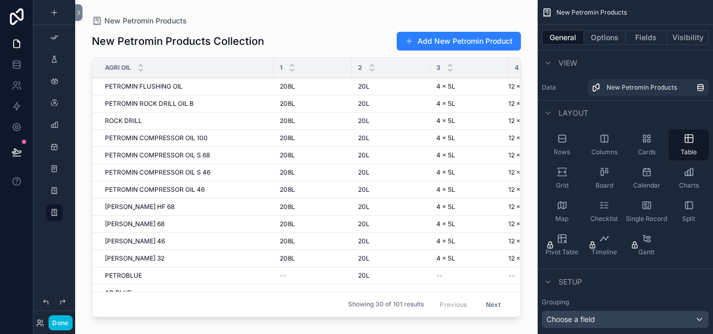
drag, startPoint x: 55, startPoint y: 70, endPoint x: 82, endPoint y: 75, distance: 27.5
click at [82, 75] on div "Done App Setup Project Task Deal Client Contact Team Member Directory Trip Tele…" at bounding box center [372, 167] width 679 height 334
